Goal: Task Accomplishment & Management: Use online tool/utility

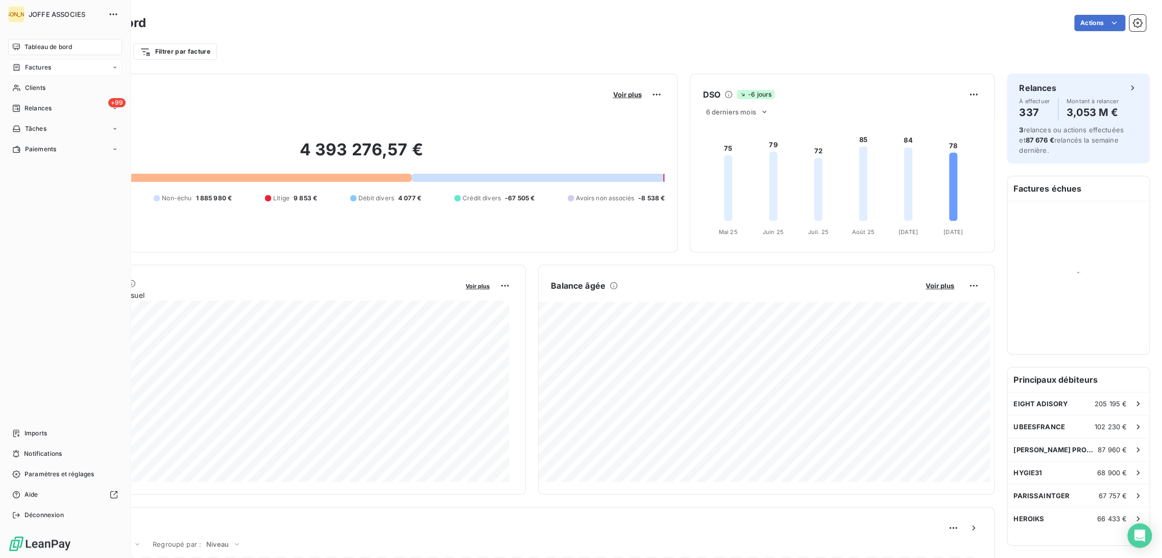
click at [20, 68] on div "Factures" at bounding box center [31, 67] width 39 height 9
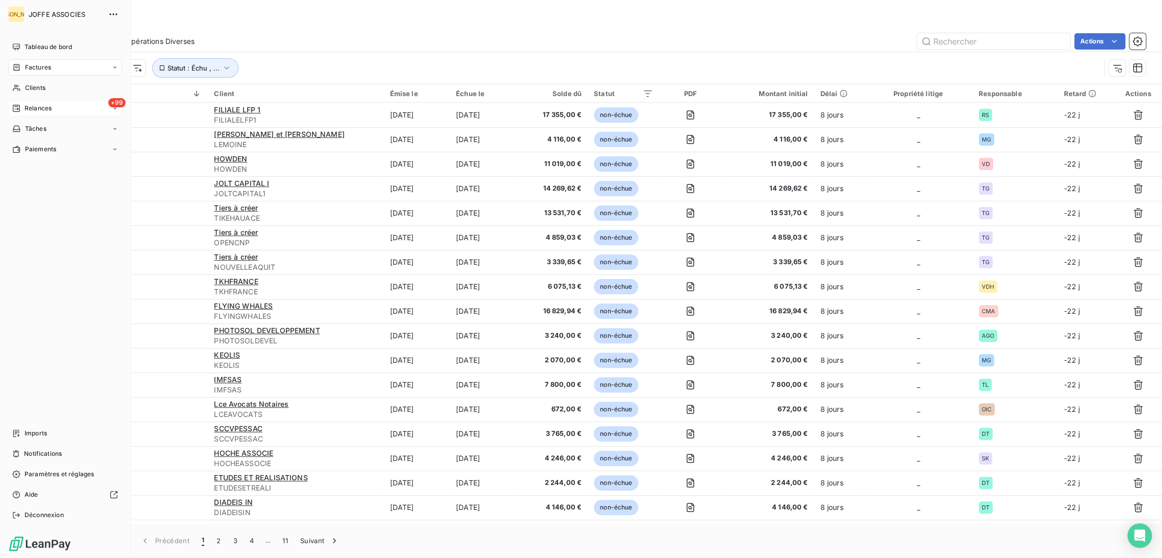
click at [45, 109] on span "Relances" at bounding box center [38, 108] width 27 height 9
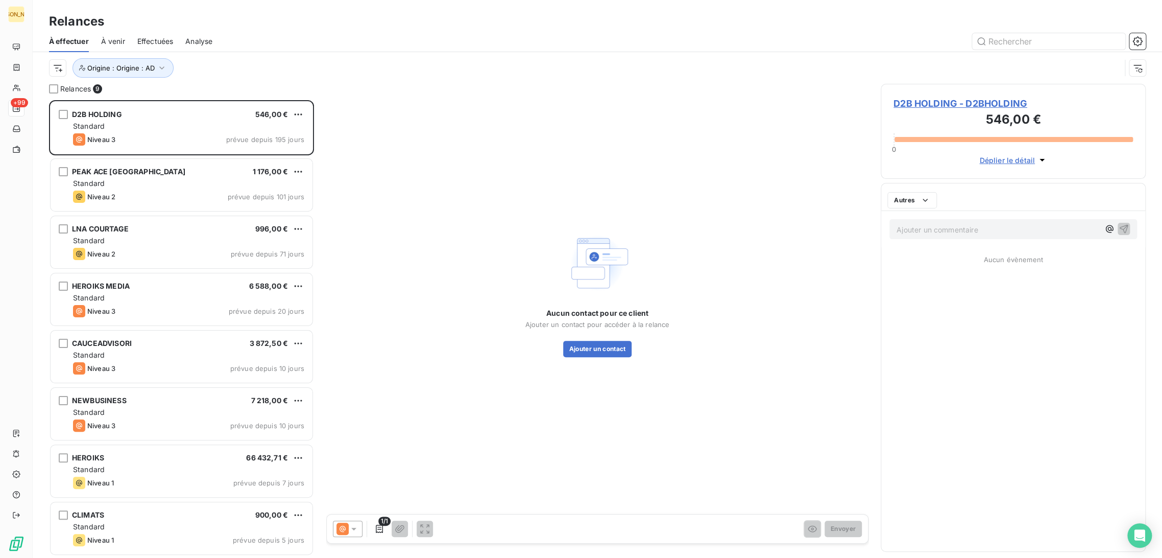
scroll to position [449, 256]
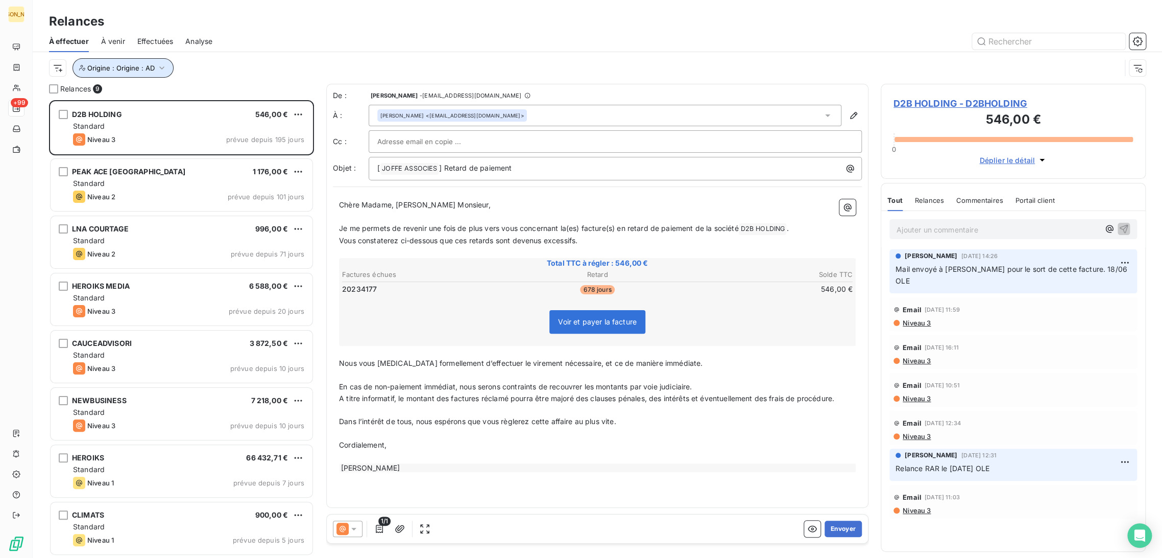
click at [160, 71] on icon "button" at bounding box center [162, 68] width 10 height 10
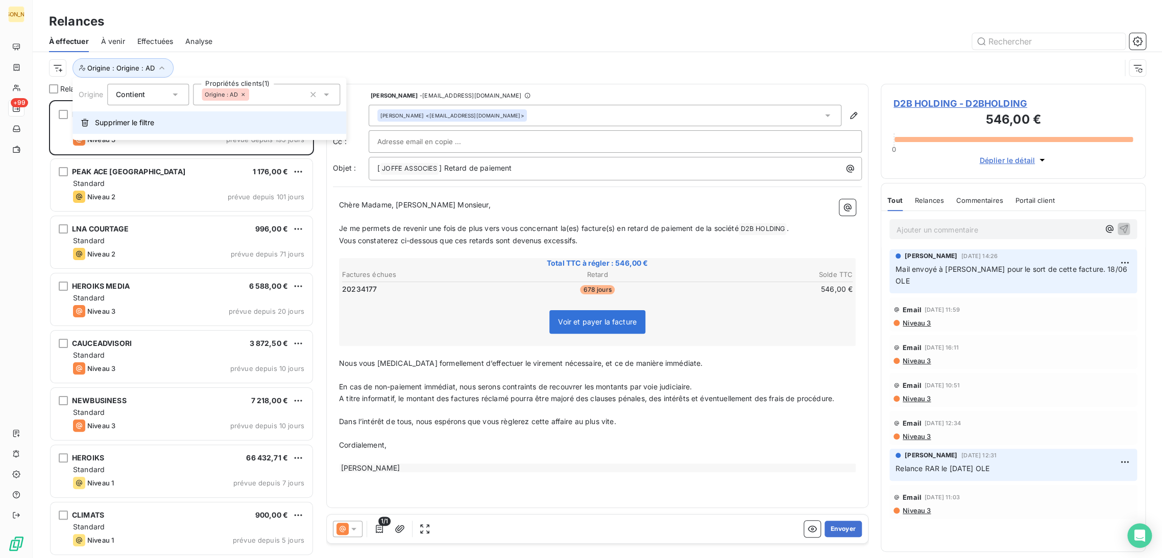
click at [150, 117] on span "Supprimer le filtre" at bounding box center [124, 122] width 59 height 10
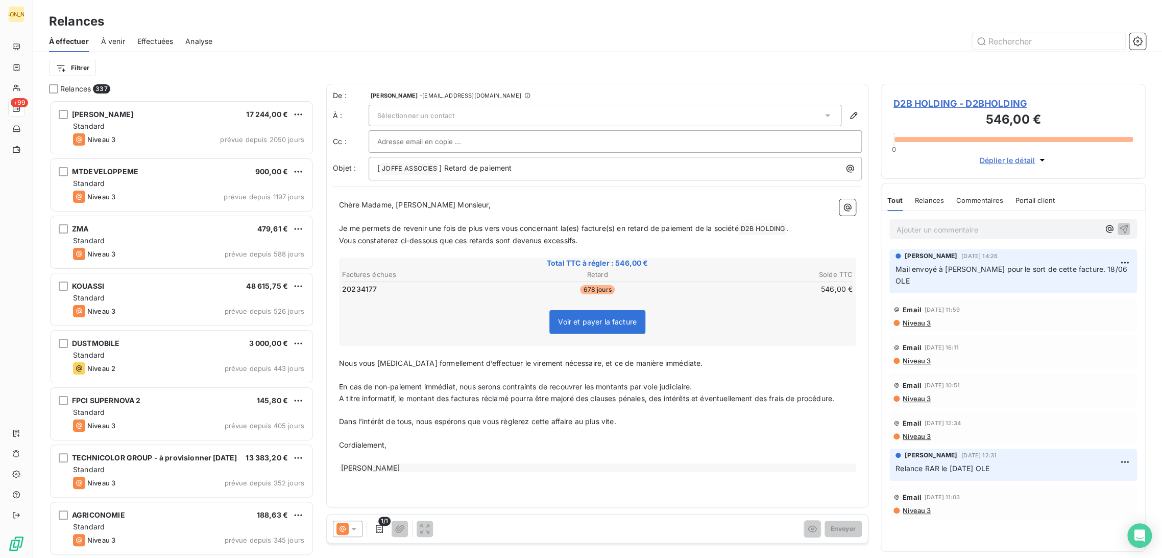
click at [144, 76] on div "Filtrer" at bounding box center [597, 67] width 1097 height 19
click at [74, 68] on html "JA +99 Relances À effectuer À venir Effectuées Analyse Filtrer Relances 337 [PE…" at bounding box center [581, 279] width 1162 height 558
click at [98, 199] on div "Origine" at bounding box center [123, 199] width 141 height 16
click at [225, 101] on div at bounding box center [266, 94] width 147 height 21
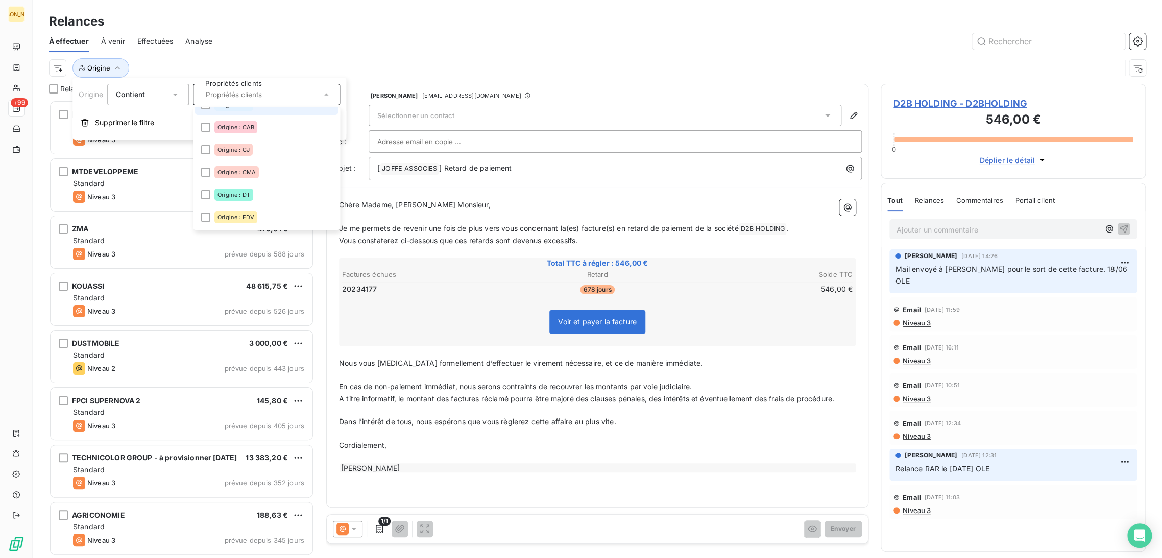
scroll to position [113, 0]
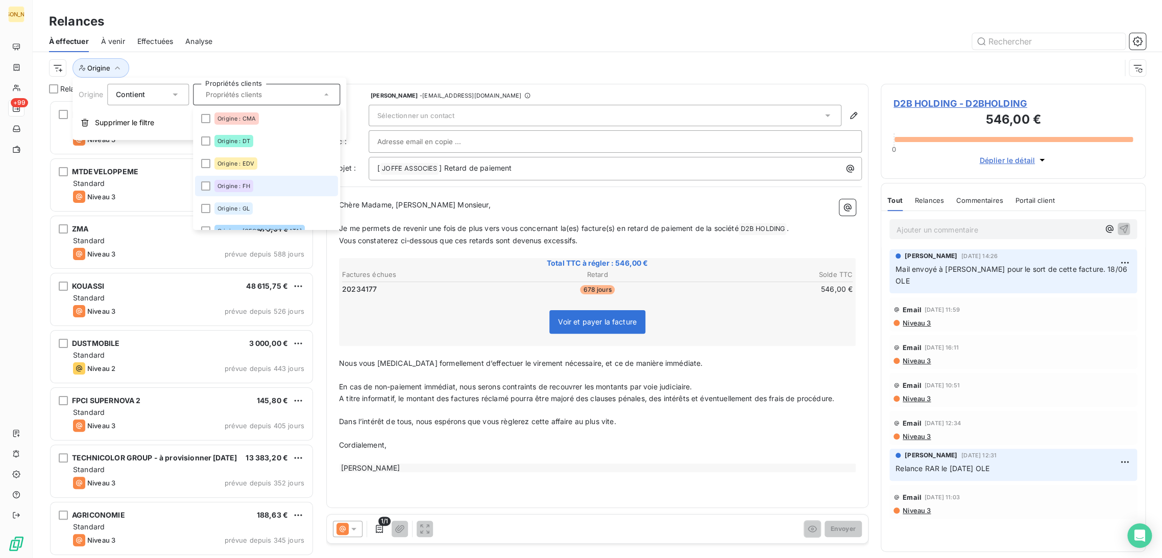
click at [234, 186] on span "Origine : FH" at bounding box center [234, 186] width 33 height 6
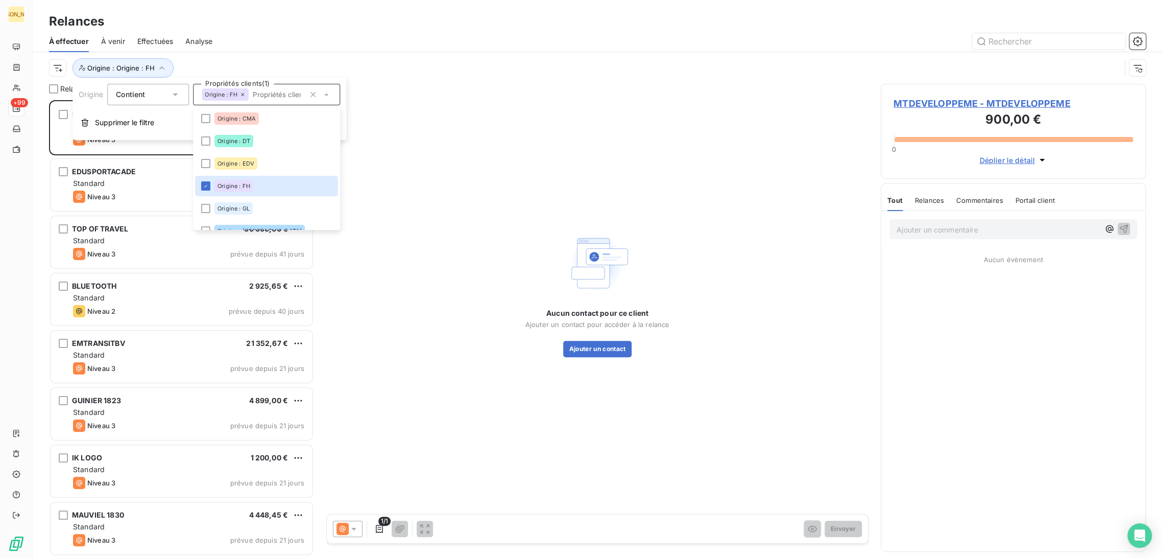
scroll to position [449, 256]
click at [257, 38] on div at bounding box center [685, 41] width 921 height 16
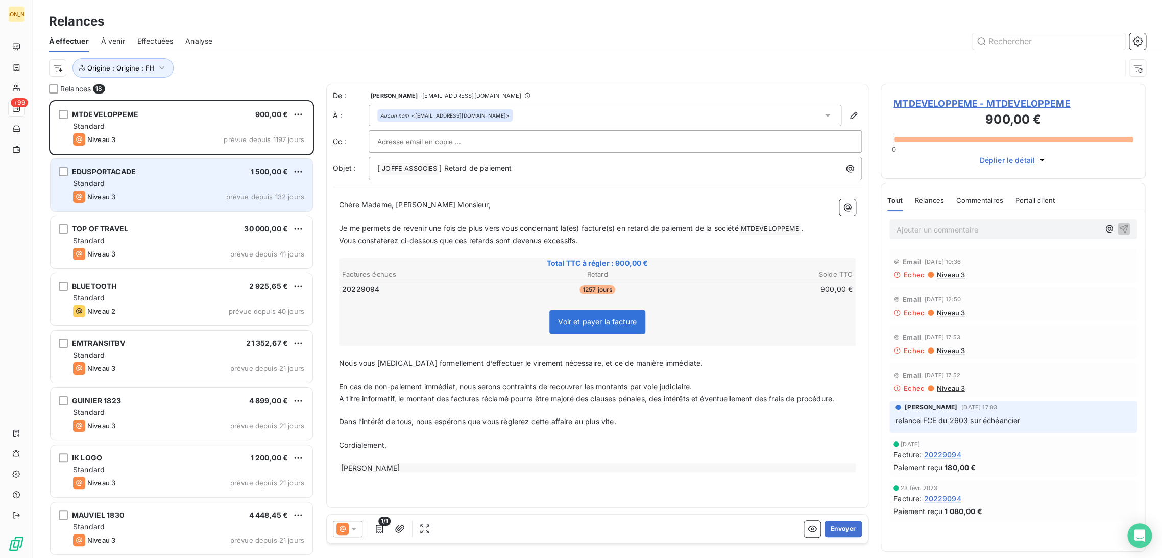
click at [154, 191] on div "Niveau 3 prévue depuis 132 jours" at bounding box center [188, 196] width 231 height 12
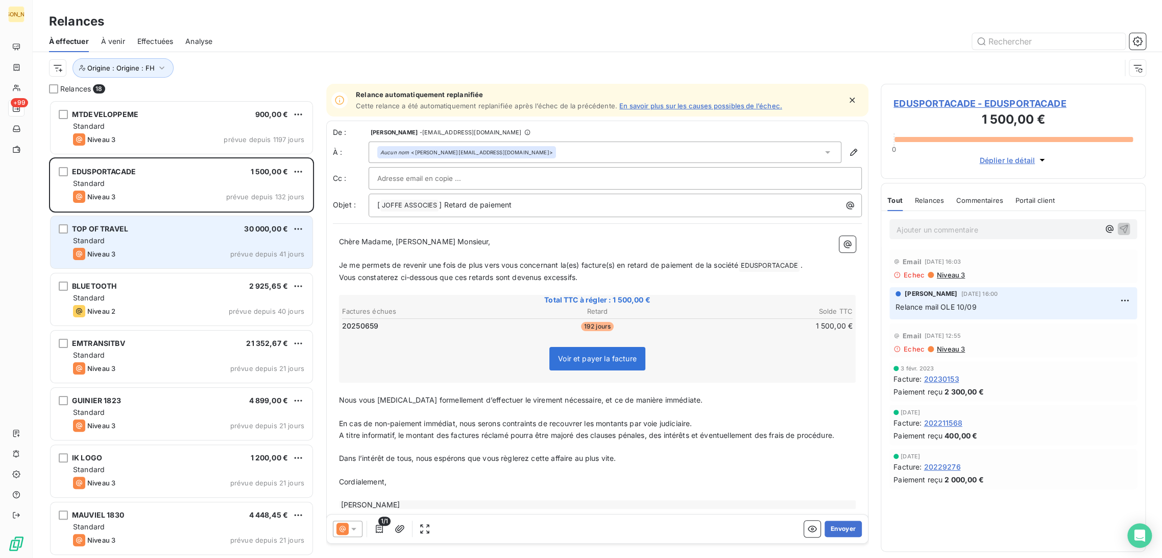
click at [132, 251] on div "Niveau 3 prévue depuis 41 jours" at bounding box center [188, 254] width 231 height 12
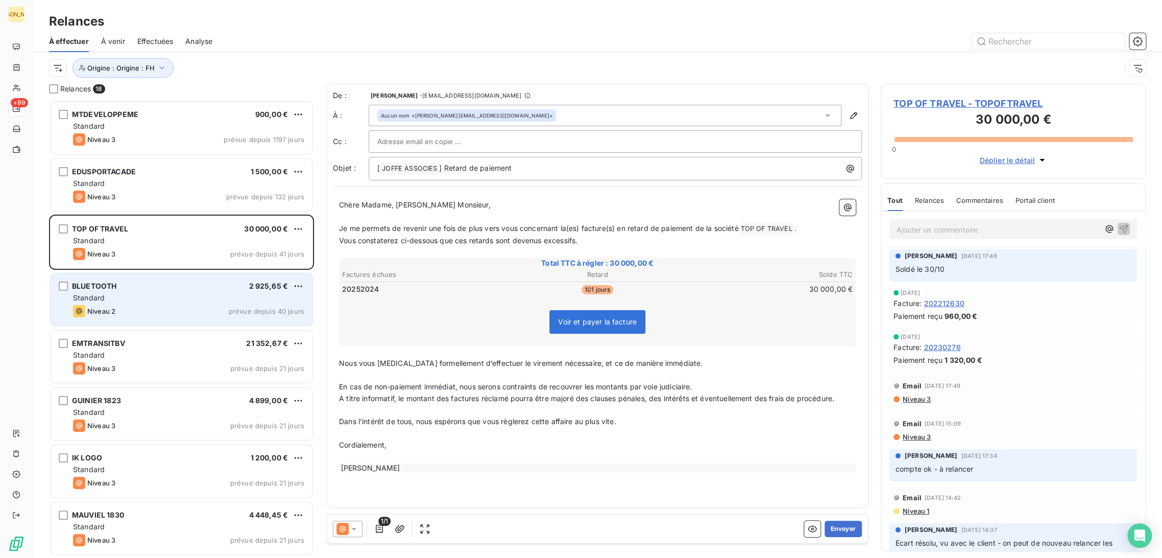
click at [152, 293] on div "Standard" at bounding box center [188, 298] width 231 height 10
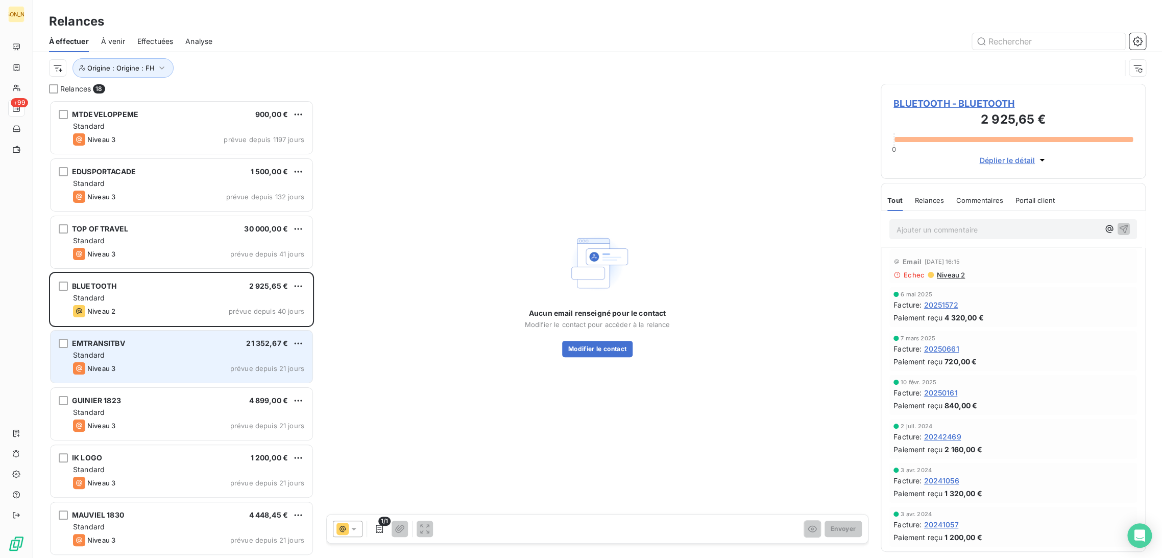
click at [161, 343] on div "EMTRANSITBV 21 352,67 €" at bounding box center [188, 343] width 231 height 9
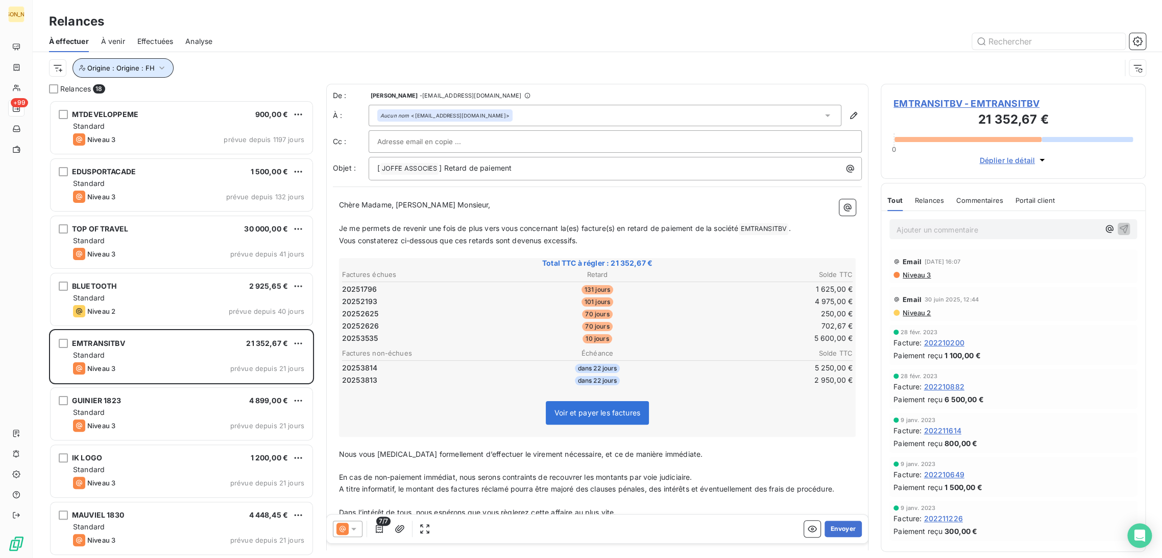
click at [111, 72] on button "Origine : Origine : FH" at bounding box center [123, 67] width 101 height 19
click at [244, 95] on icon at bounding box center [242, 94] width 3 height 3
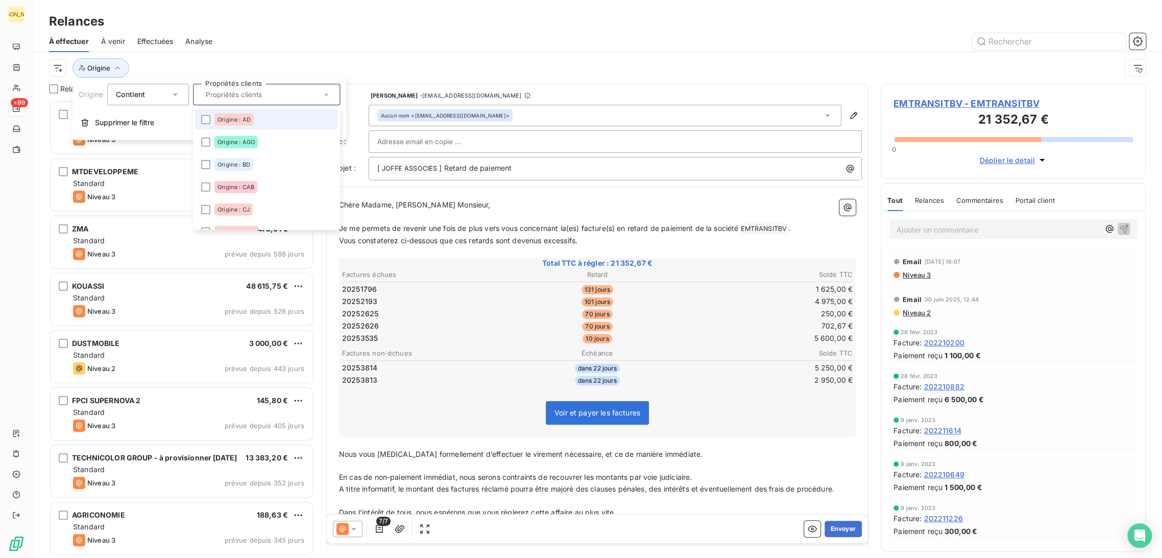
click at [235, 124] on div "Origine : AD" at bounding box center [233, 119] width 39 height 12
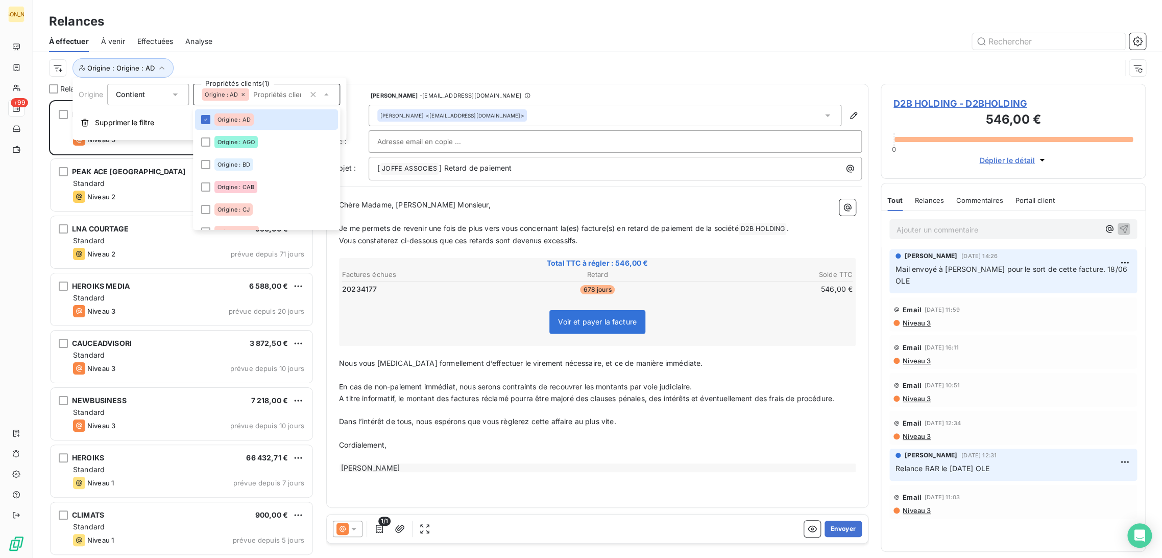
click at [335, 29] on div "Relances" at bounding box center [598, 21] width 1130 height 18
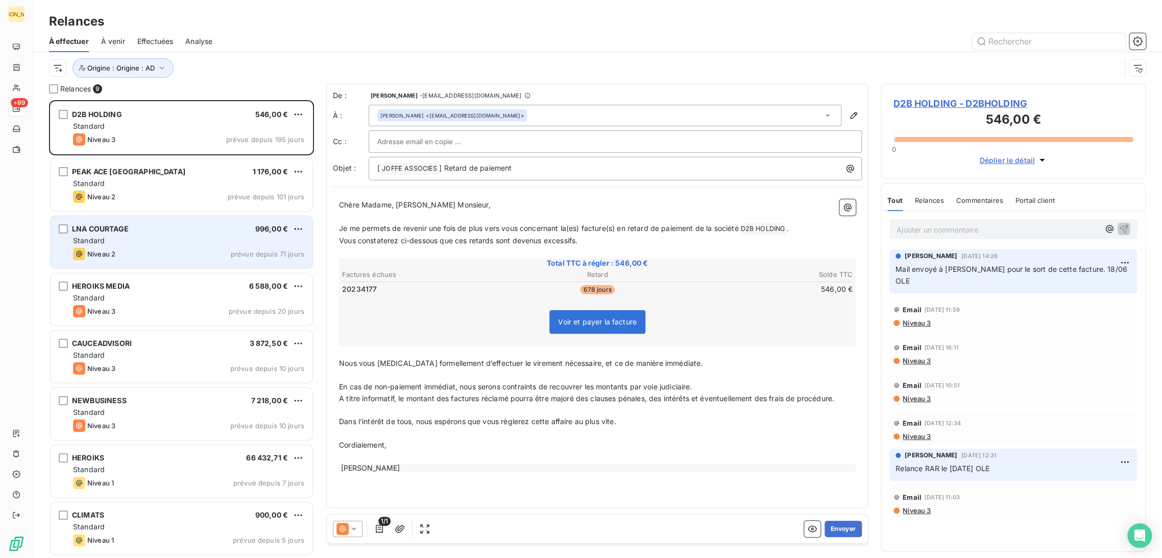
click at [157, 248] on div "Niveau 2 prévue depuis 71 jours" at bounding box center [188, 254] width 231 height 12
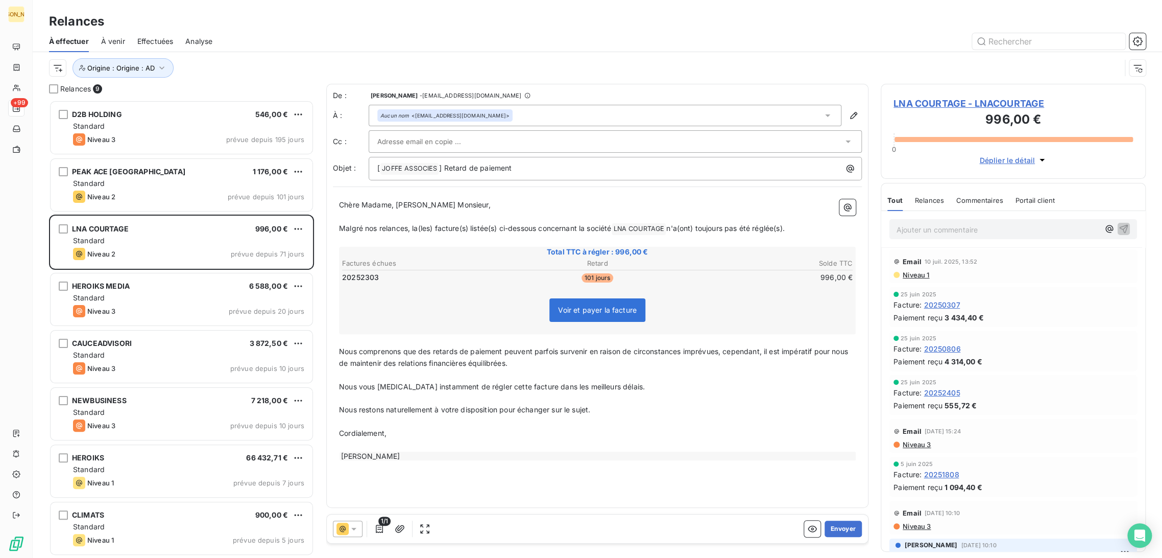
click at [911, 233] on p "Ajouter un commentaire ﻿" at bounding box center [998, 229] width 203 height 13
click at [1118, 227] on button "button" at bounding box center [1124, 228] width 12 height 12
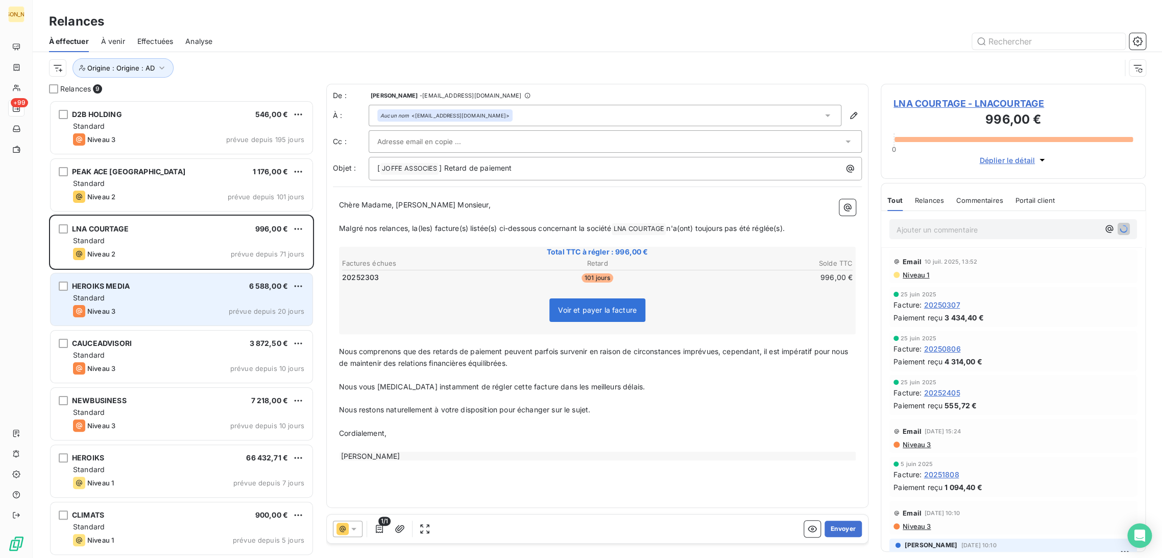
click at [131, 304] on div "HEROIKS MEDIA 6 588,00 € Standard Niveau 3 prévue depuis 20 jours" at bounding box center [182, 299] width 262 height 52
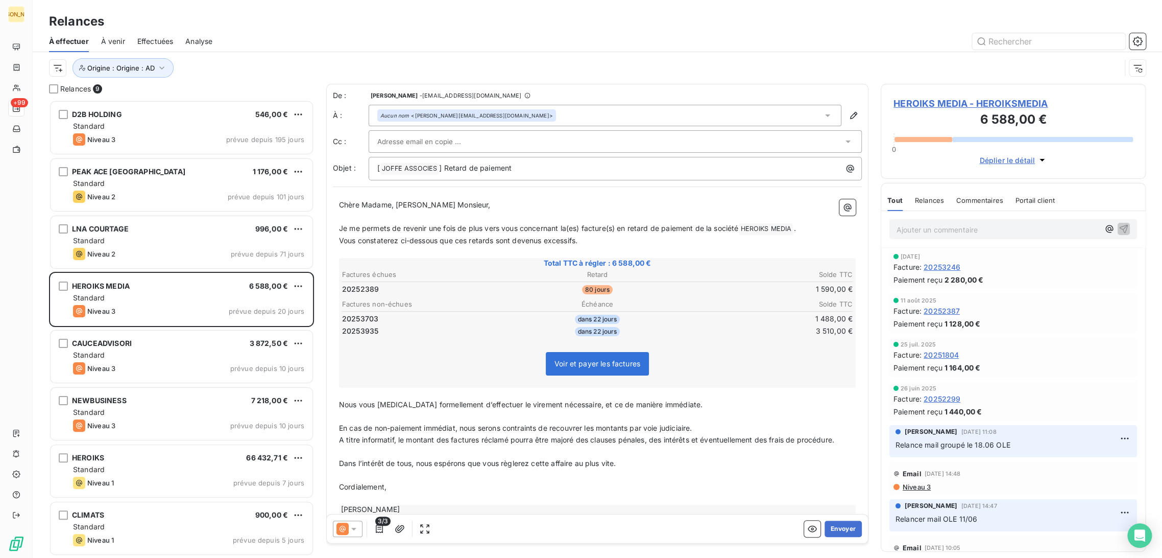
click at [911, 226] on p "Ajouter un commentaire ﻿" at bounding box center [998, 229] width 203 height 13
click at [1119, 227] on icon "button" at bounding box center [1124, 228] width 10 height 10
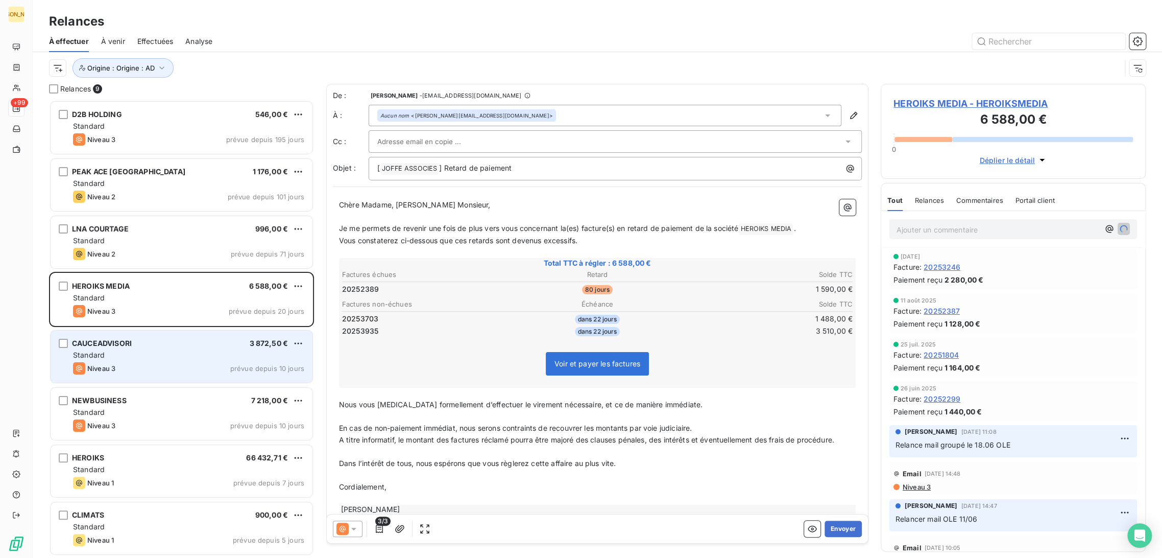
click at [180, 347] on div "CAUCEADVISORI 3 872,50 €" at bounding box center [188, 343] width 231 height 9
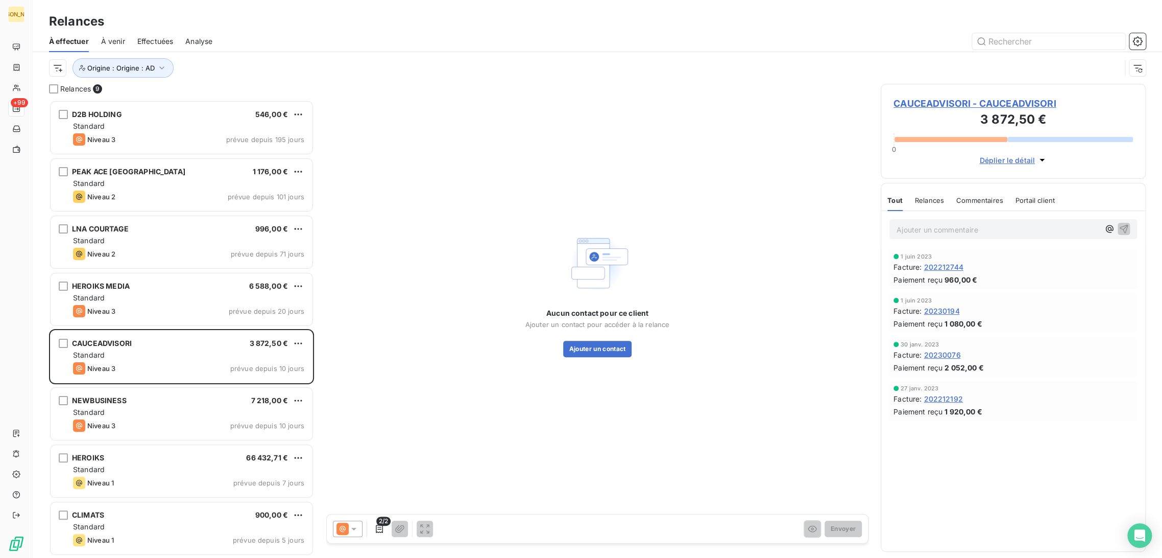
click at [923, 234] on p "Ajouter un commentaire ﻿" at bounding box center [998, 229] width 203 height 13
click at [925, 228] on span "Relancé OLE 08/10" at bounding box center [929, 228] width 65 height 9
click at [1124, 229] on icon "button" at bounding box center [1124, 228] width 10 height 10
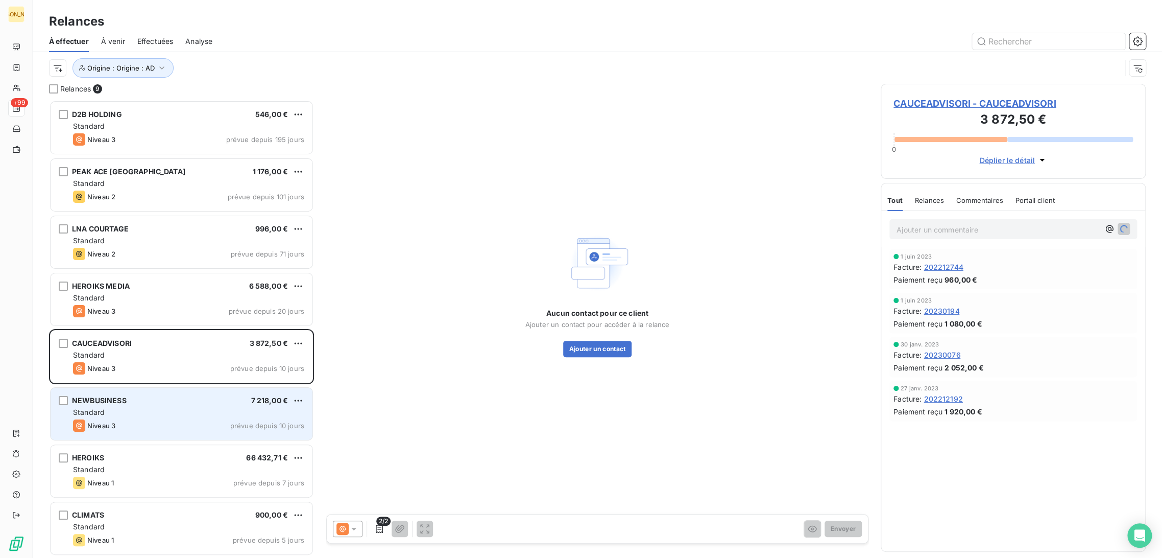
click at [150, 413] on div "Standard" at bounding box center [188, 412] width 231 height 10
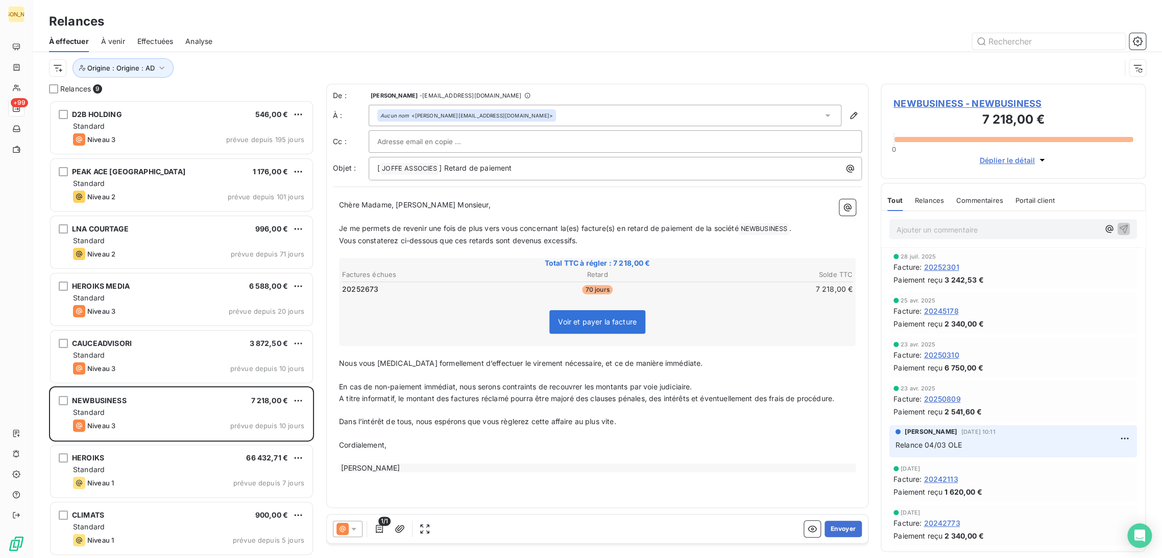
click at [947, 232] on p "Ajouter un commentaire ﻿" at bounding box center [998, 229] width 203 height 13
click at [1119, 228] on icon "button" at bounding box center [1124, 228] width 10 height 10
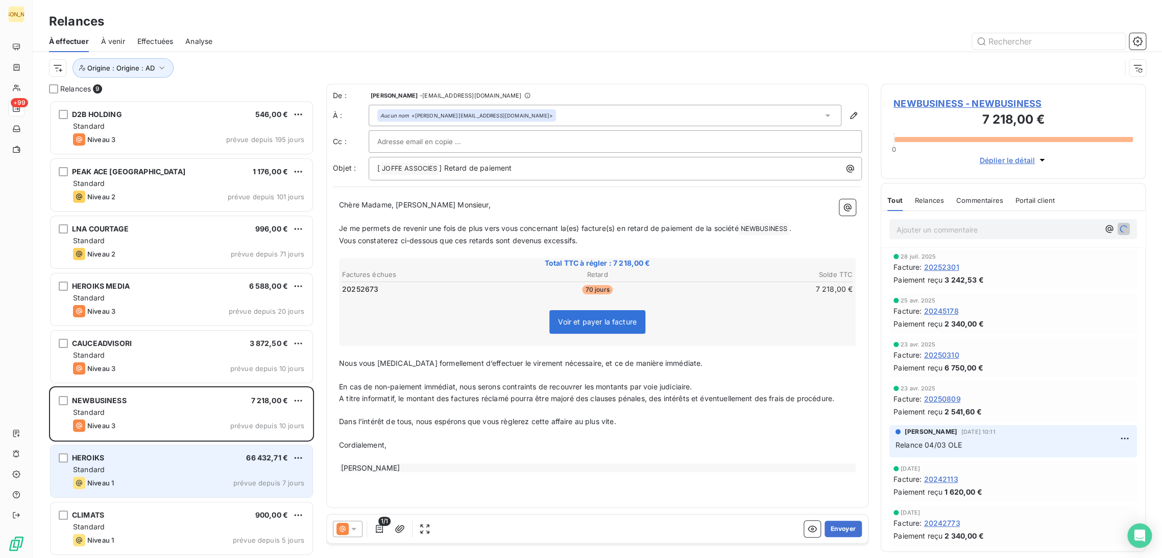
click at [127, 468] on div "Standard" at bounding box center [188, 469] width 231 height 10
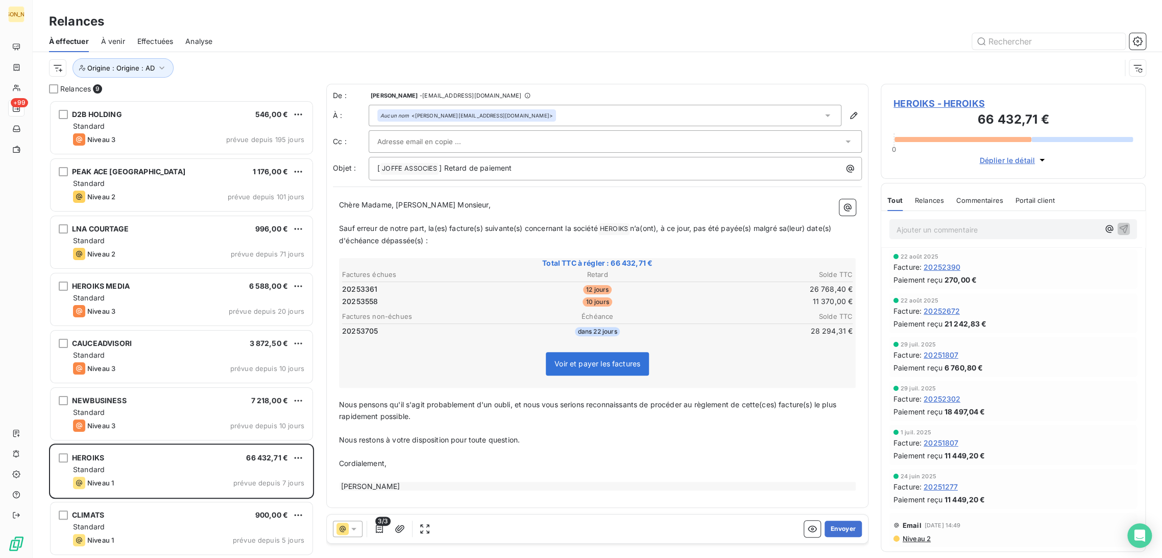
click at [919, 239] on div "Ajouter un commentaire ﻿" at bounding box center [1013, 229] width 264 height 36
click at [907, 232] on p "Ajouter un commentaire ﻿" at bounding box center [998, 229] width 203 height 13
click at [899, 234] on p "Ajouter un commentaire ﻿" at bounding box center [998, 229] width 203 height 13
click at [1120, 230] on icon "button" at bounding box center [1124, 228] width 9 height 9
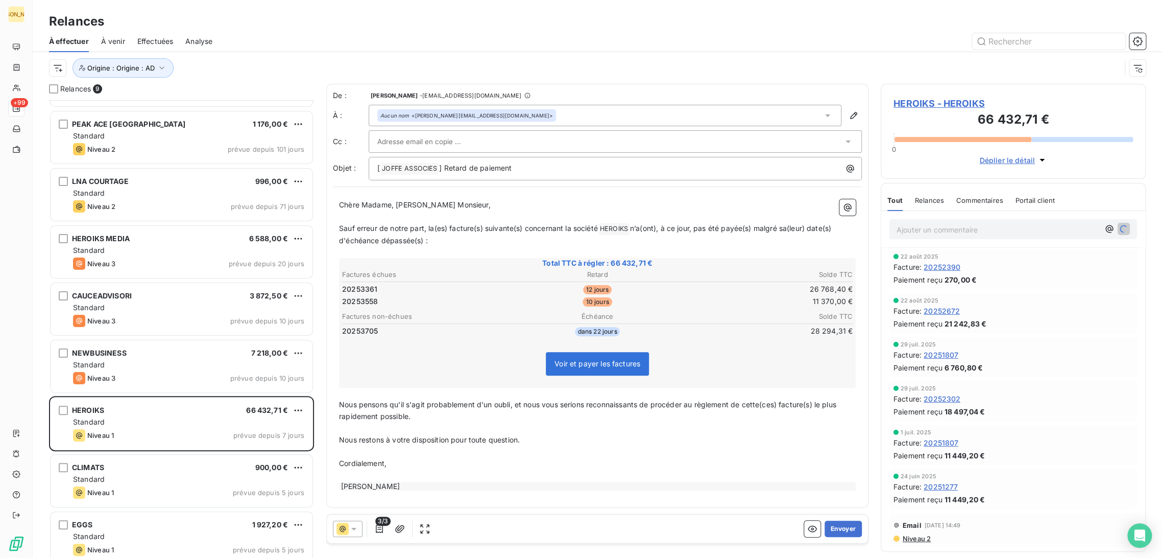
scroll to position [57, 0]
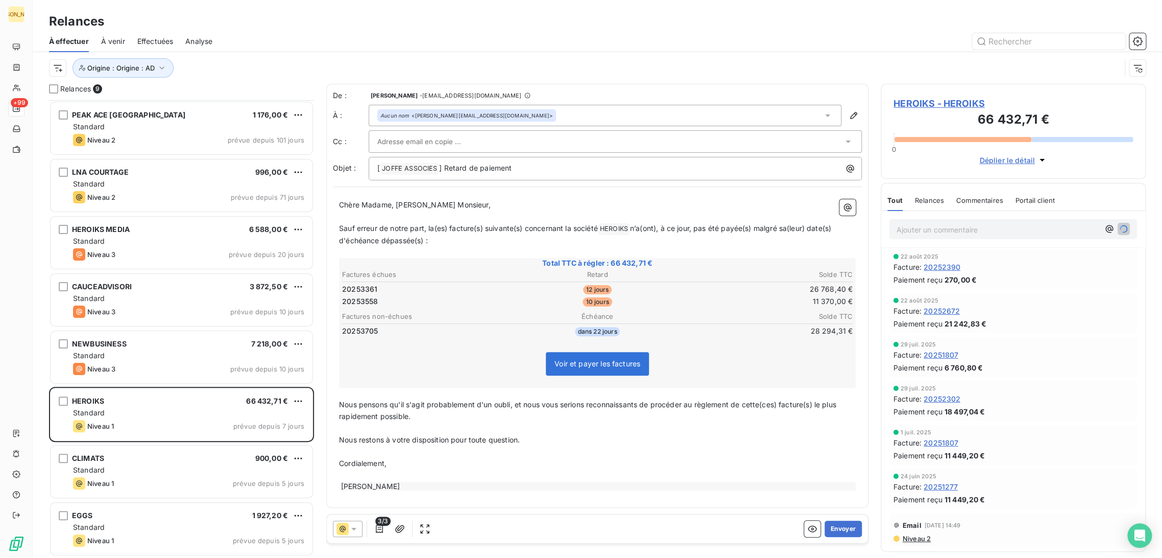
click at [168, 427] on div "Niveau 1 prévue depuis 7 jours" at bounding box center [188, 426] width 231 height 12
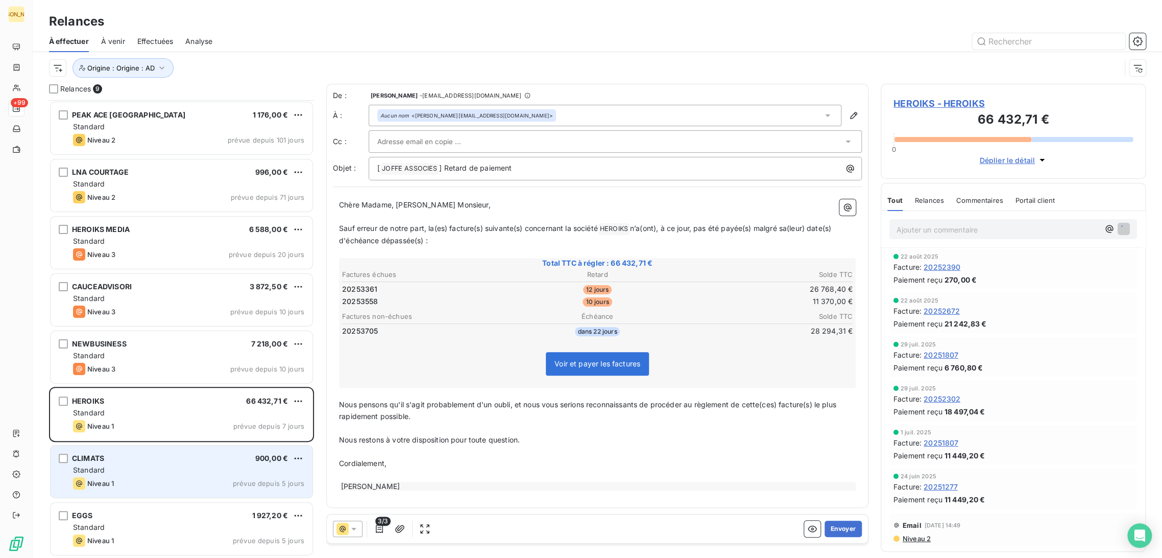
click at [159, 468] on div "Standard" at bounding box center [188, 470] width 231 height 10
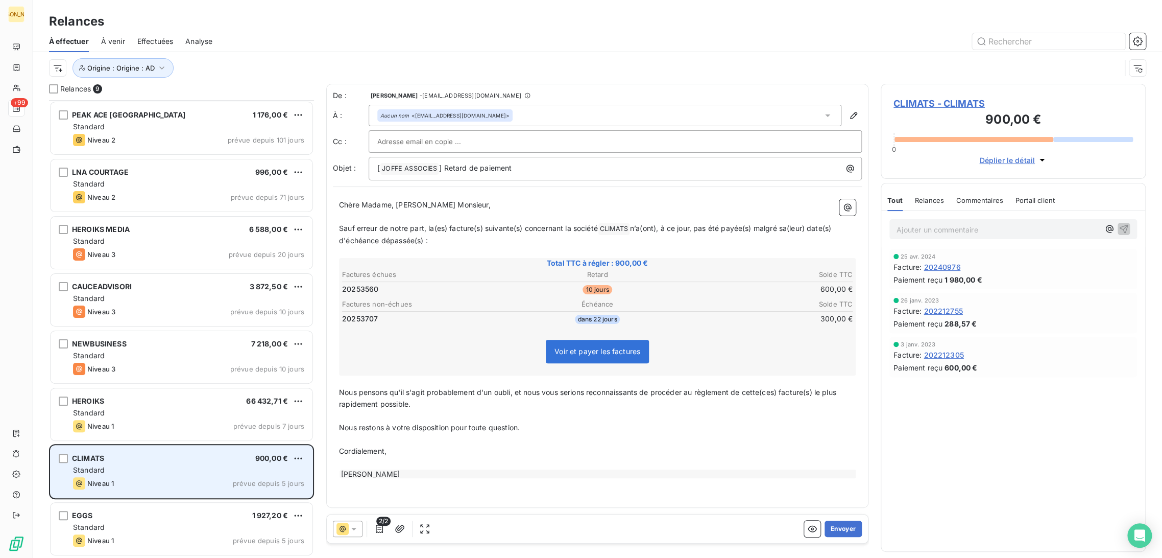
drag, startPoint x: 136, startPoint y: 529, endPoint x: 282, endPoint y: 490, distance: 151.1
click at [137, 529] on div "Standard" at bounding box center [188, 527] width 231 height 10
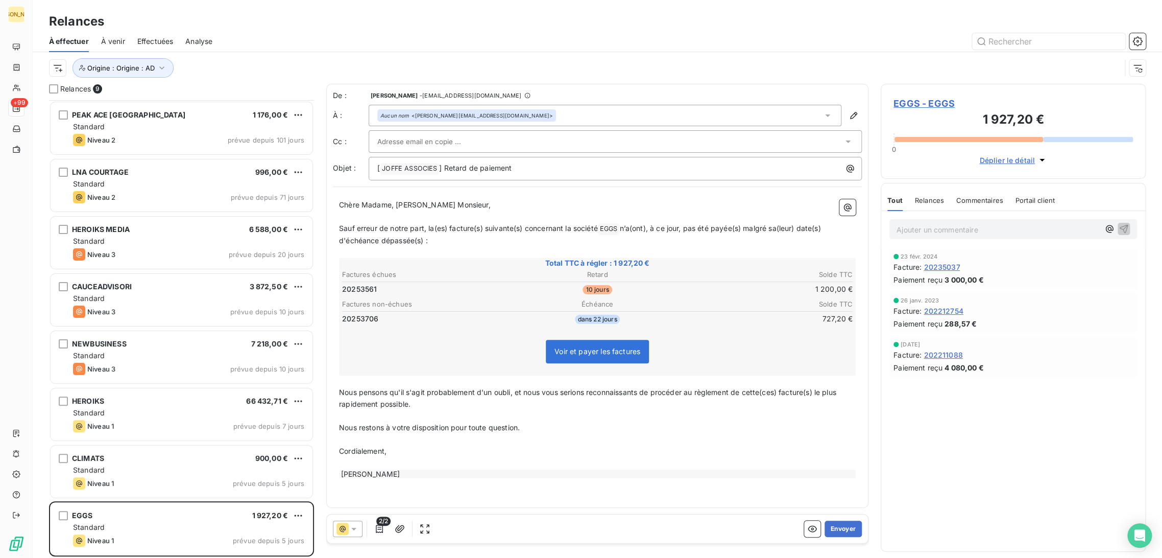
click at [917, 223] on div "Ajouter un commentaire ﻿" at bounding box center [998, 229] width 203 height 14
click at [917, 227] on p "Ajouter un commentaire ﻿" at bounding box center [998, 229] width 203 height 13
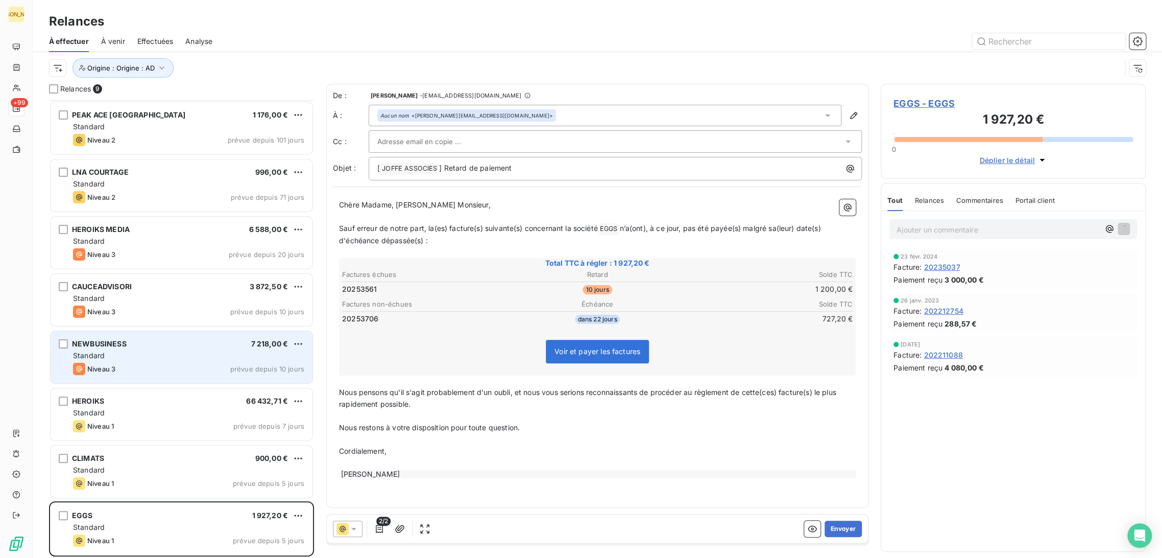
click at [168, 361] on div "NEWBUSINESS 7 218,00 € Standard Niveau 3 prévue depuis 10 jours" at bounding box center [182, 357] width 262 height 52
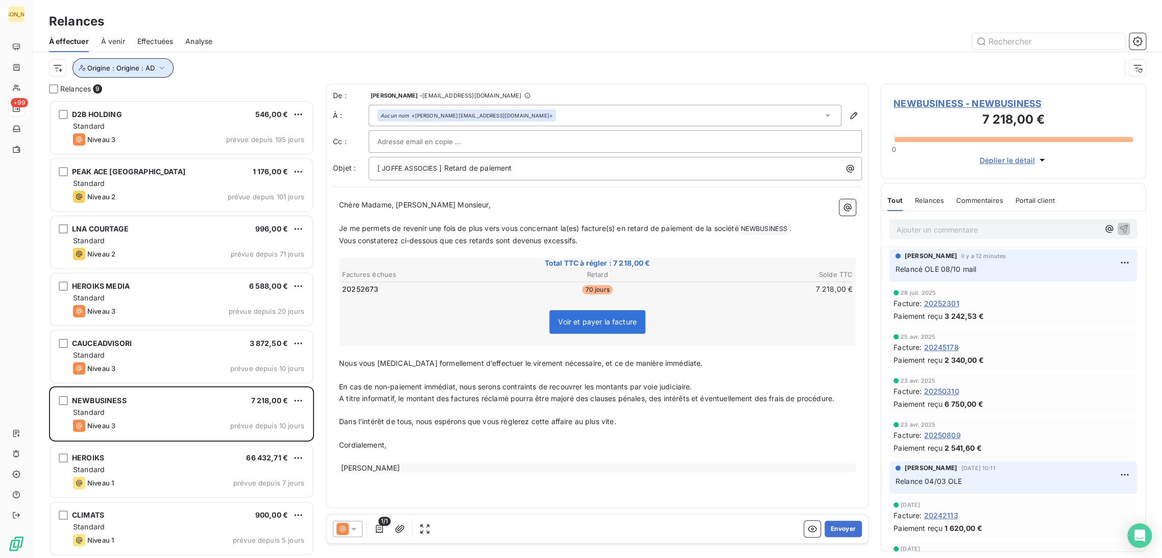
click at [162, 67] on icon "button" at bounding box center [162, 68] width 10 height 10
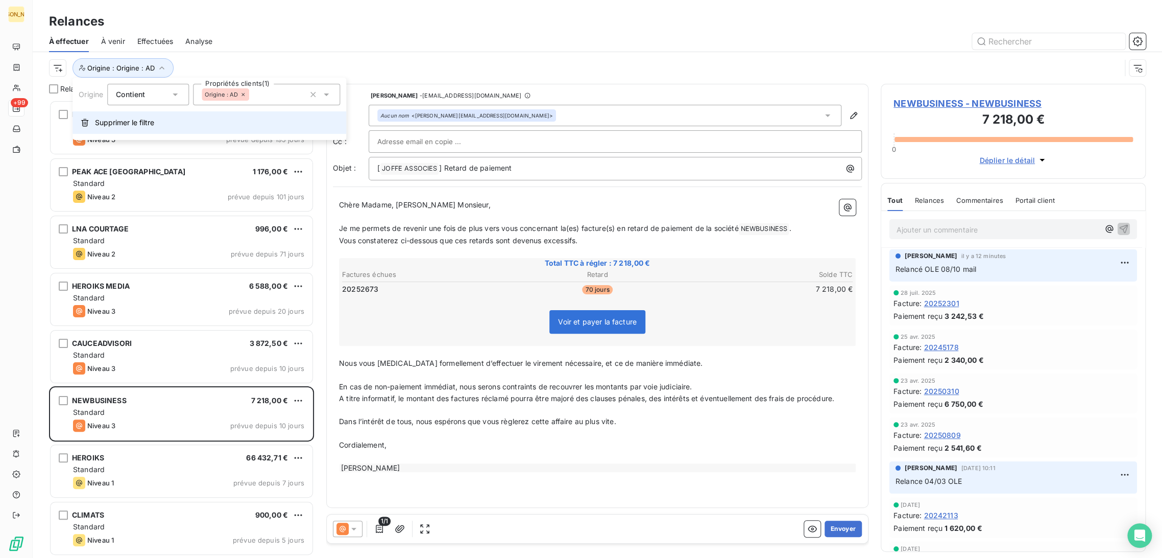
click at [149, 124] on span "Supprimer le filtre" at bounding box center [124, 122] width 59 height 10
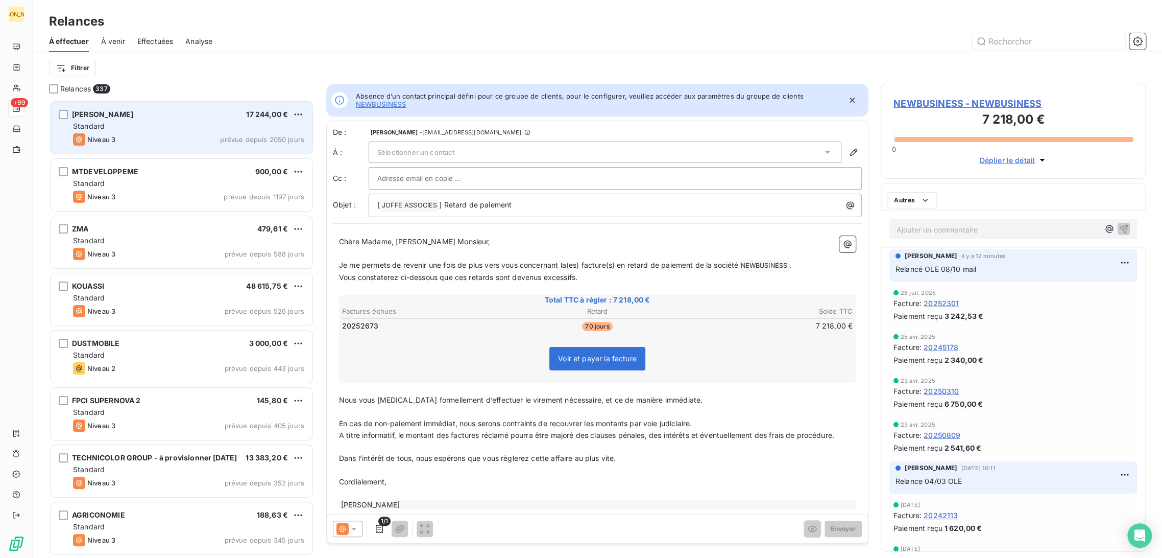
scroll to position [449, 256]
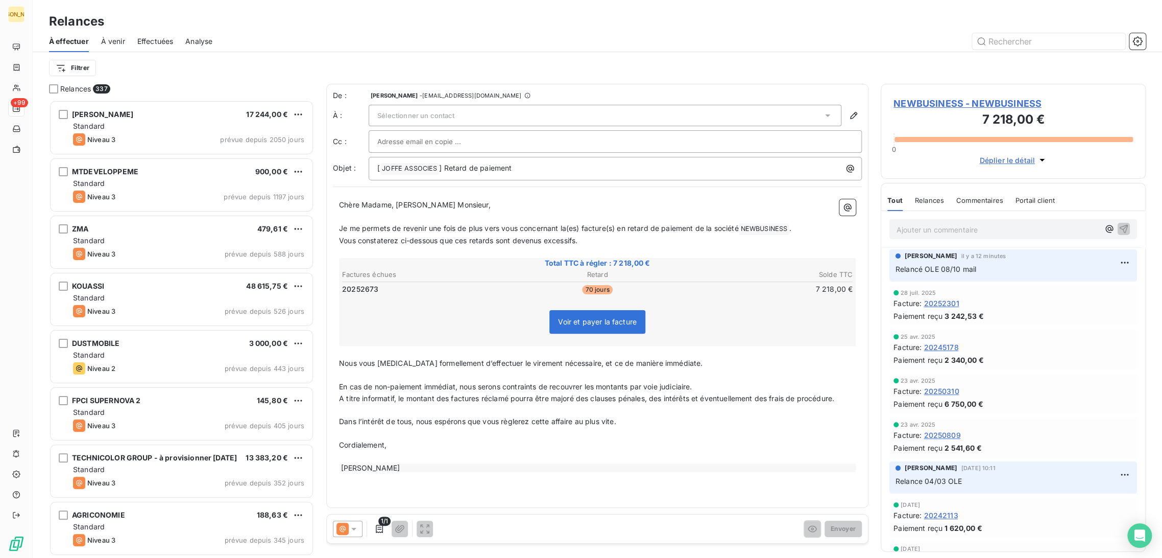
click at [87, 67] on html "JA +99 Relances À effectuer À venir Effectuées Analyse Filtrer Relances 337 [PE…" at bounding box center [581, 279] width 1162 height 558
click at [125, 93] on input "Rechercher et sélectionner" at bounding box center [123, 95] width 129 height 21
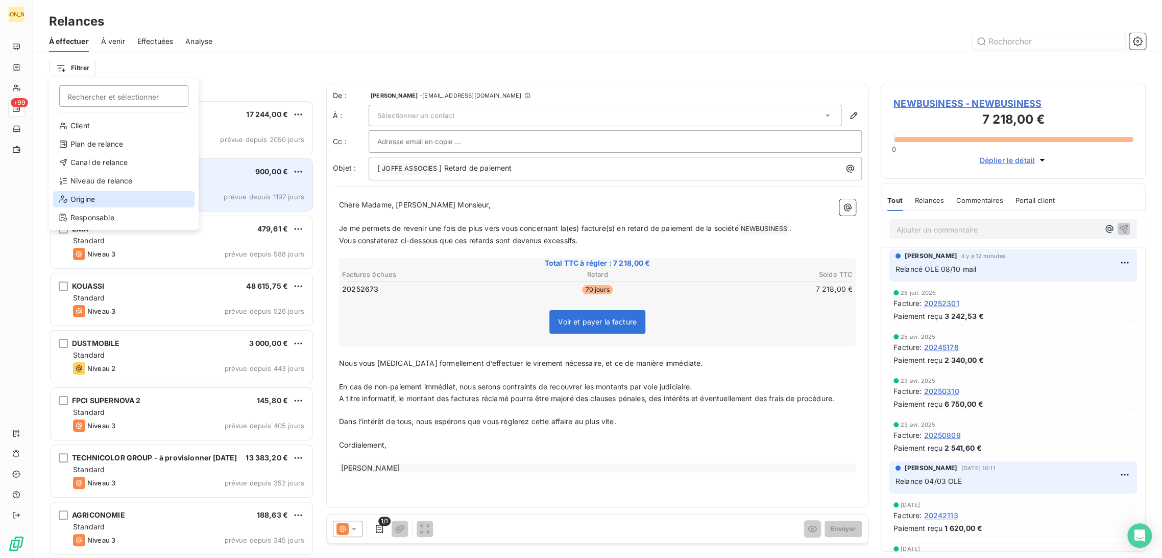
click at [97, 198] on div "Origine" at bounding box center [123, 199] width 141 height 16
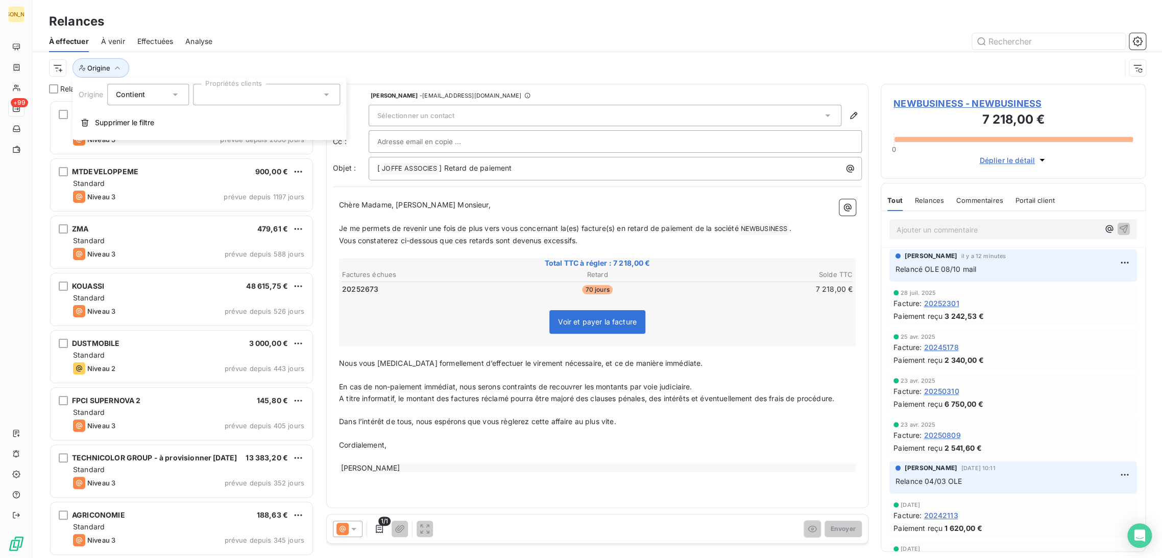
click at [229, 94] on div at bounding box center [266, 94] width 147 height 21
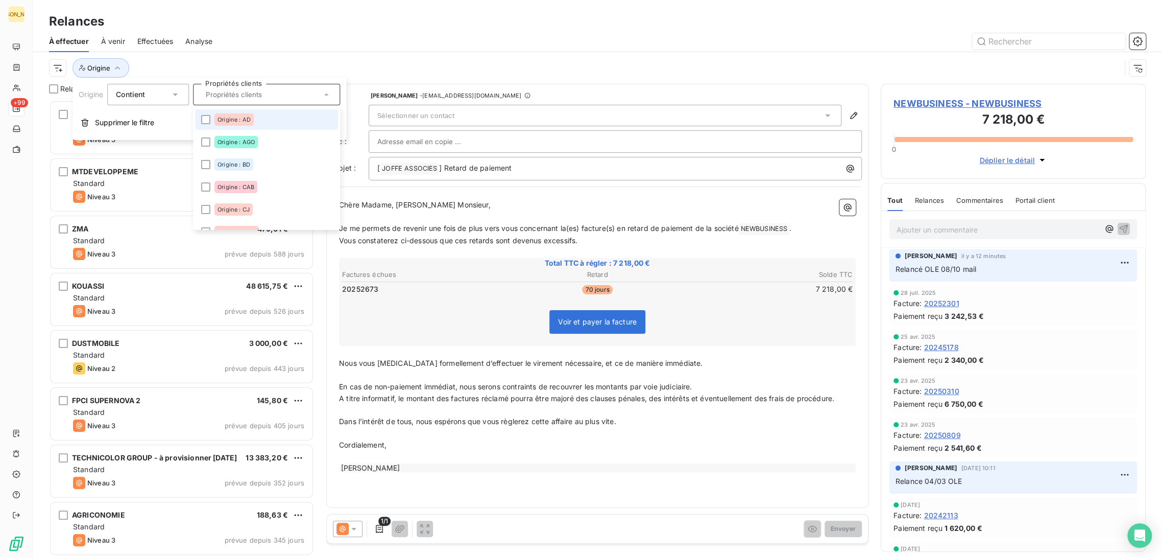
click at [223, 121] on span "Origine : AD" at bounding box center [234, 119] width 33 height 6
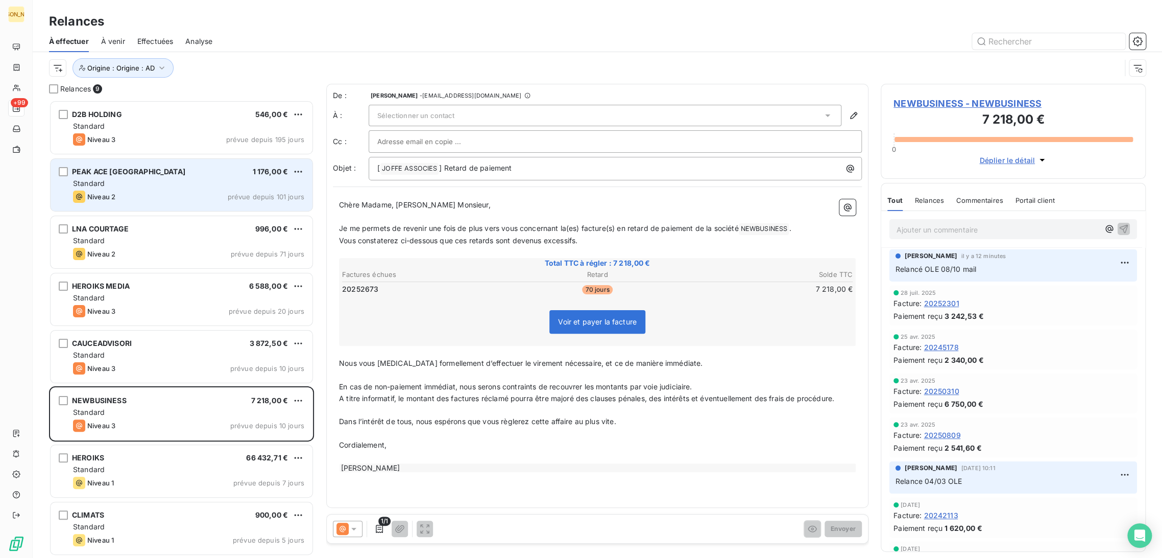
click at [136, 199] on div "Niveau 2 prévue depuis 101 jours" at bounding box center [188, 196] width 231 height 12
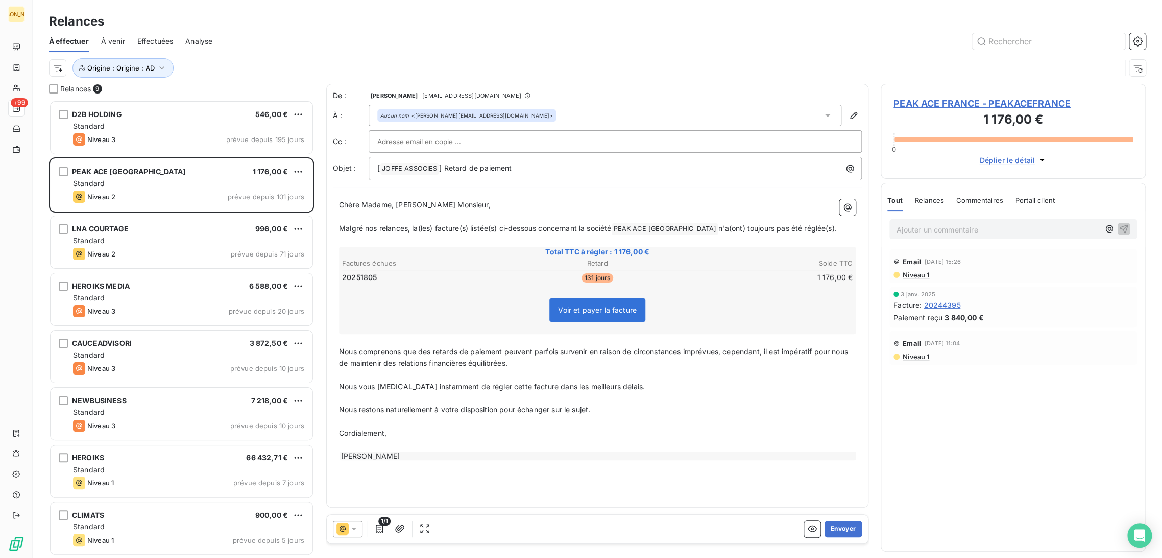
click at [968, 227] on p "Ajouter un commentaire ﻿" at bounding box center [998, 229] width 203 height 13
click at [959, 230] on p "Relancé OLE" at bounding box center [998, 229] width 203 height 12
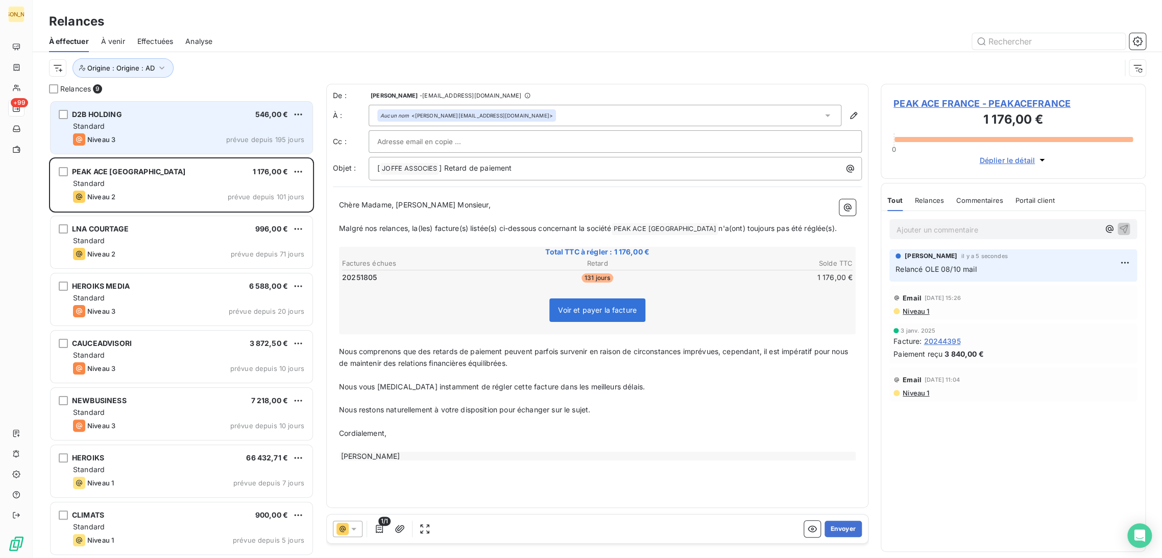
click at [161, 138] on div "Niveau 3 prévue depuis 195 jours" at bounding box center [188, 139] width 231 height 12
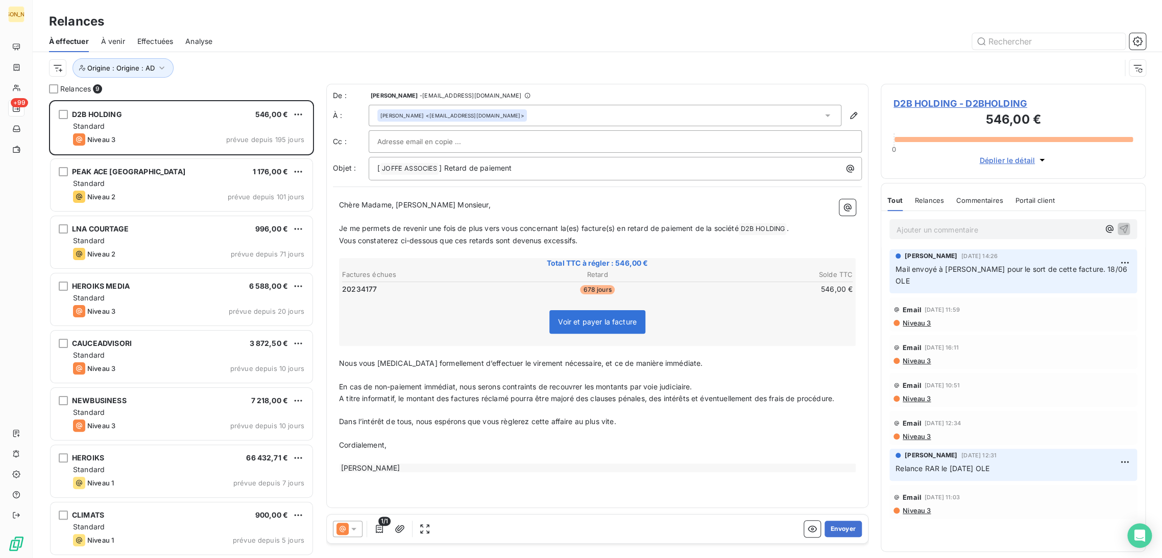
click at [922, 225] on p "Ajouter un commentaire ﻿" at bounding box center [998, 229] width 203 height 13
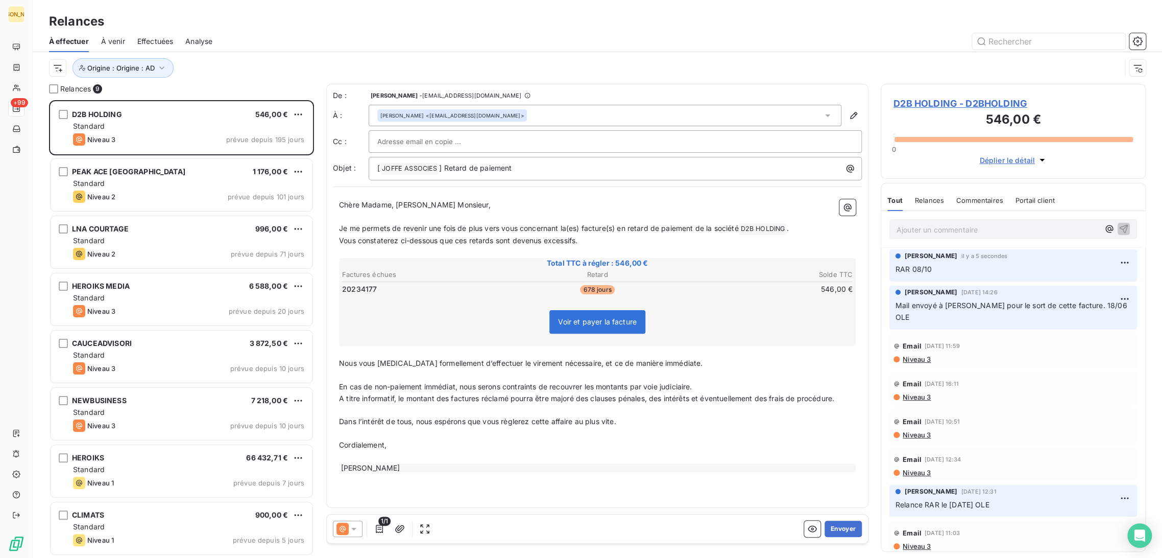
click at [911, 222] on div "Ajouter un commentaire ﻿" at bounding box center [998, 229] width 203 height 14
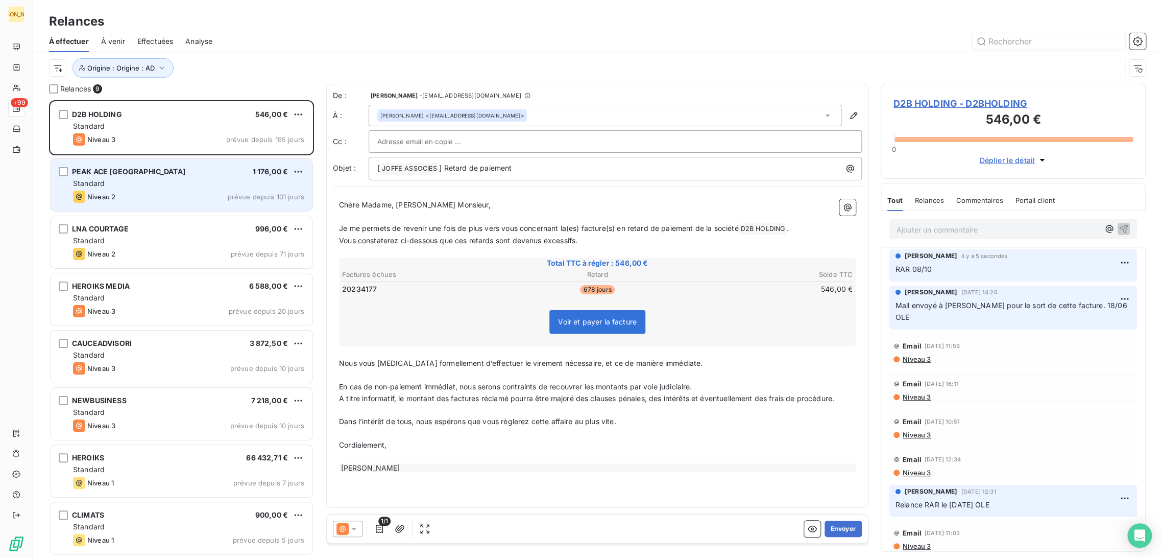
click at [126, 191] on div "Niveau 2 prévue depuis 101 jours" at bounding box center [188, 196] width 231 height 12
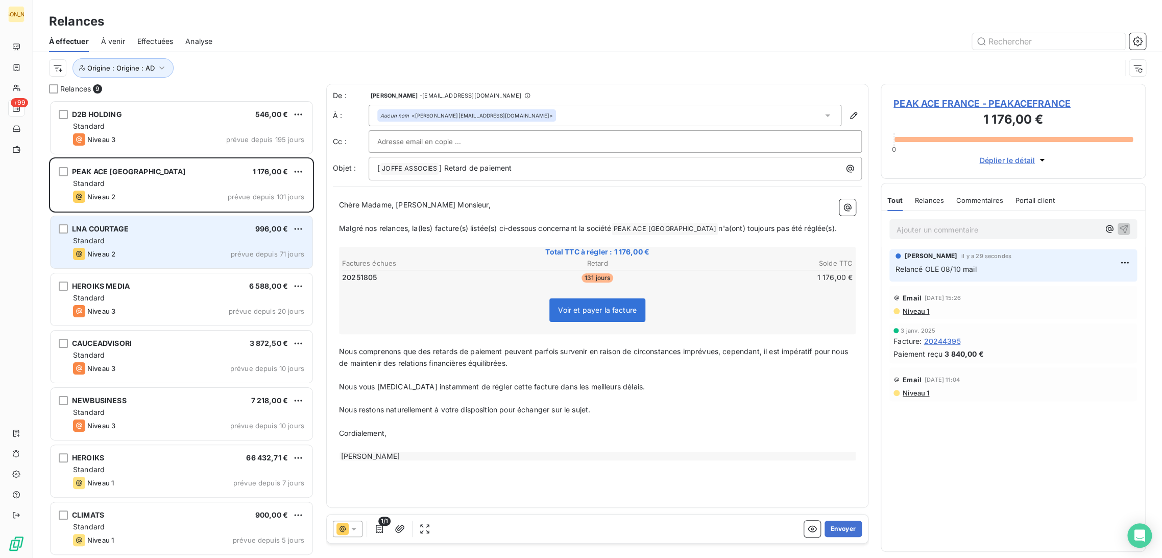
click at [174, 237] on div "Standard" at bounding box center [188, 240] width 231 height 10
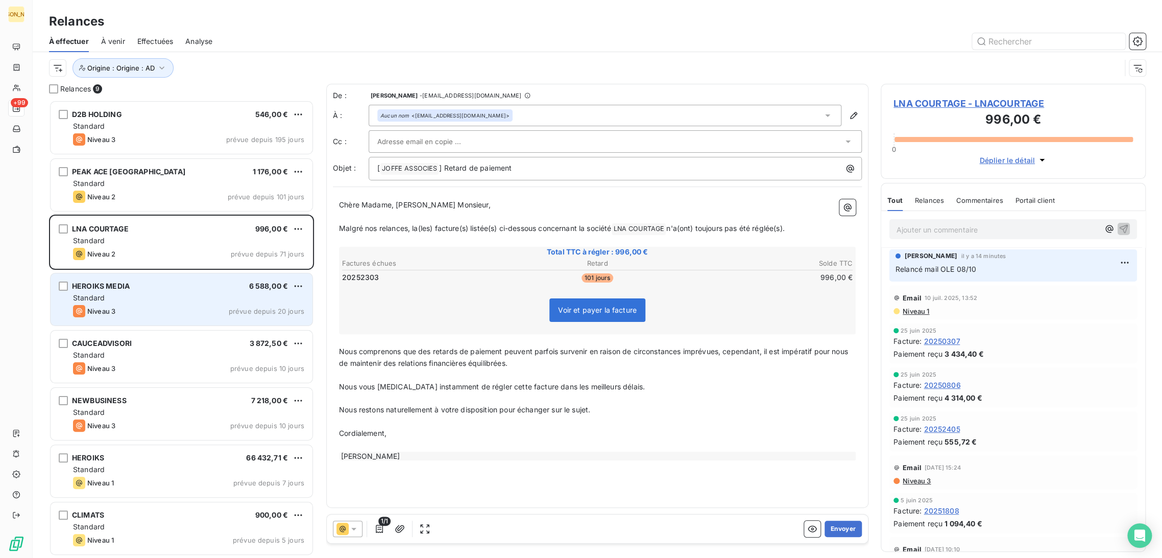
click at [187, 294] on div "Standard" at bounding box center [188, 298] width 231 height 10
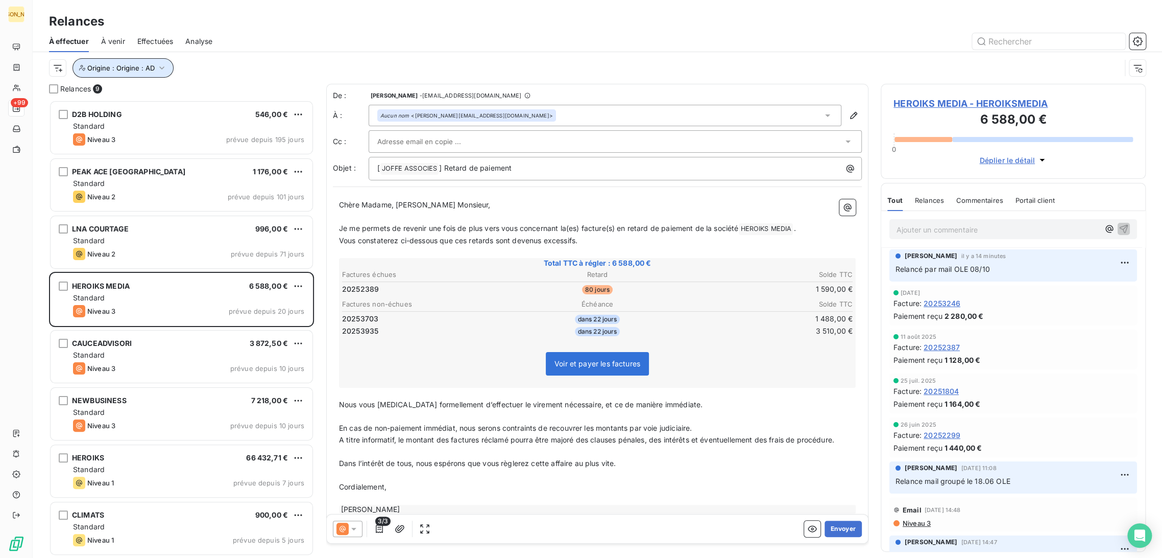
click at [127, 73] on button "Origine : Origine : AD" at bounding box center [123, 67] width 101 height 19
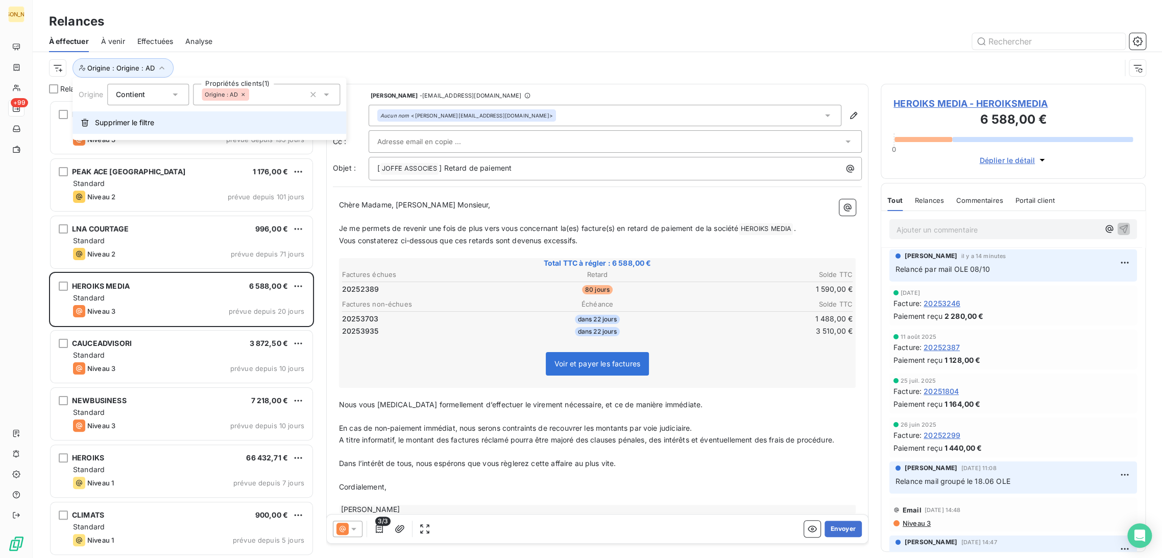
click at [145, 128] on button "Supprimer le filtre" at bounding box center [210, 122] width 274 height 22
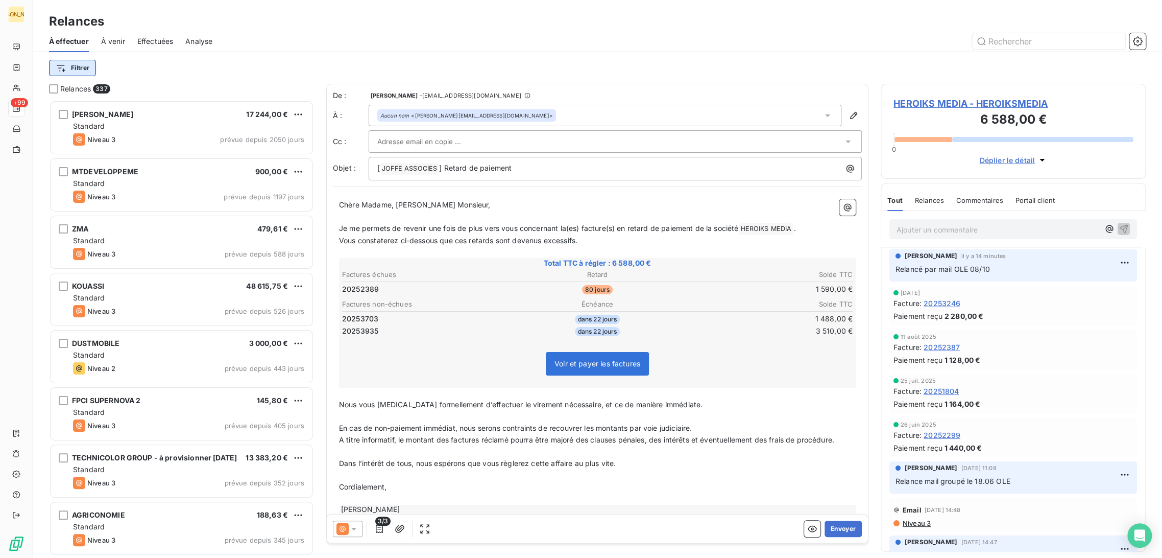
click at [85, 60] on div "Filtrer" at bounding box center [597, 67] width 1097 height 19
click at [73, 73] on html "JA +99 Relances À effectuer À venir Effectuées Analyse Filtrer Relances 337 [PE…" at bounding box center [581, 279] width 1162 height 558
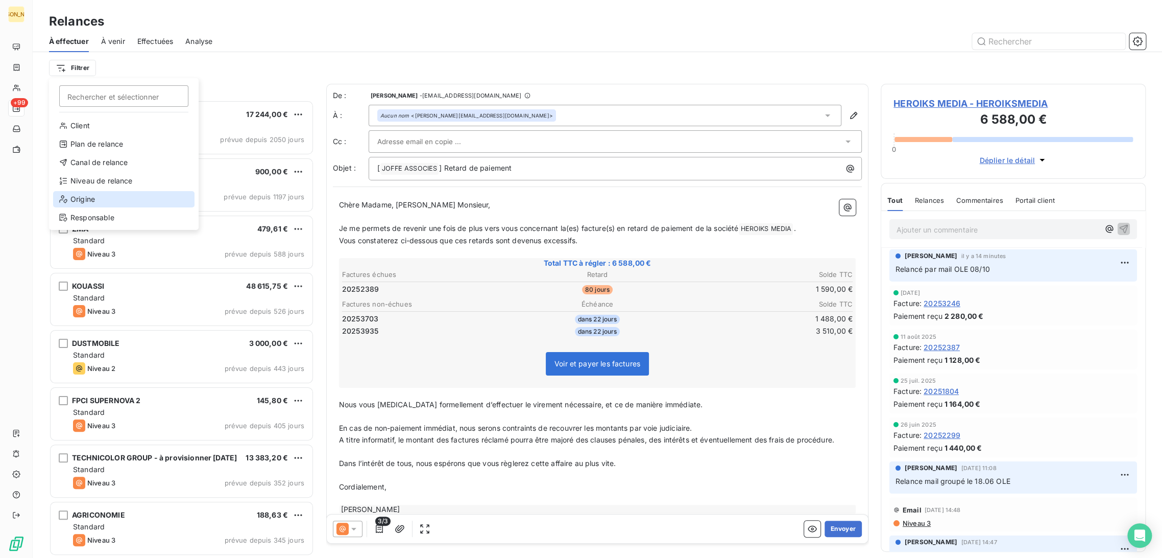
click at [110, 199] on div "Origine" at bounding box center [123, 199] width 141 height 16
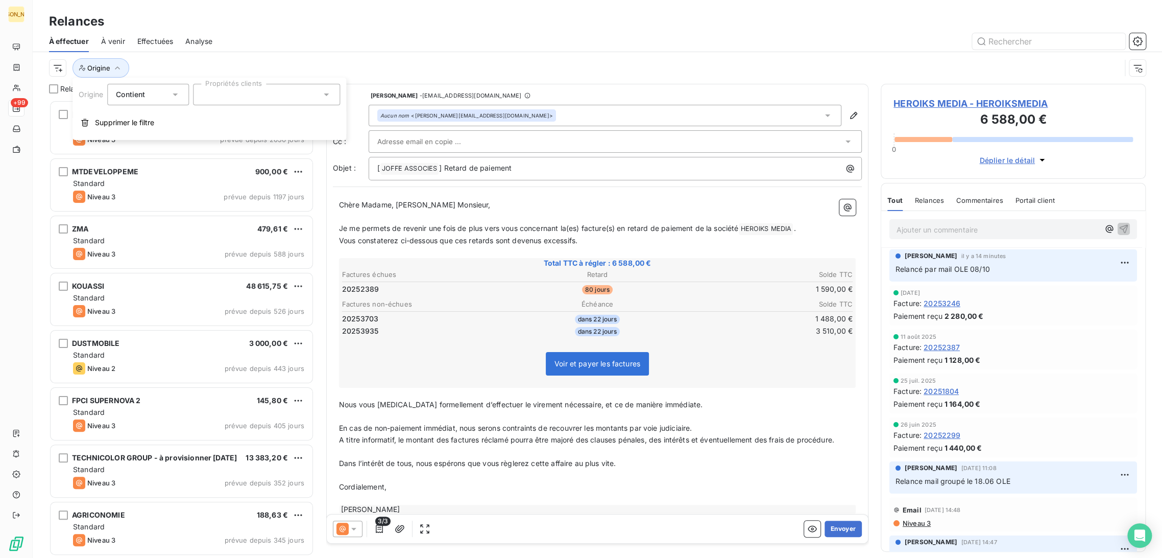
click at [214, 98] on div at bounding box center [266, 94] width 147 height 21
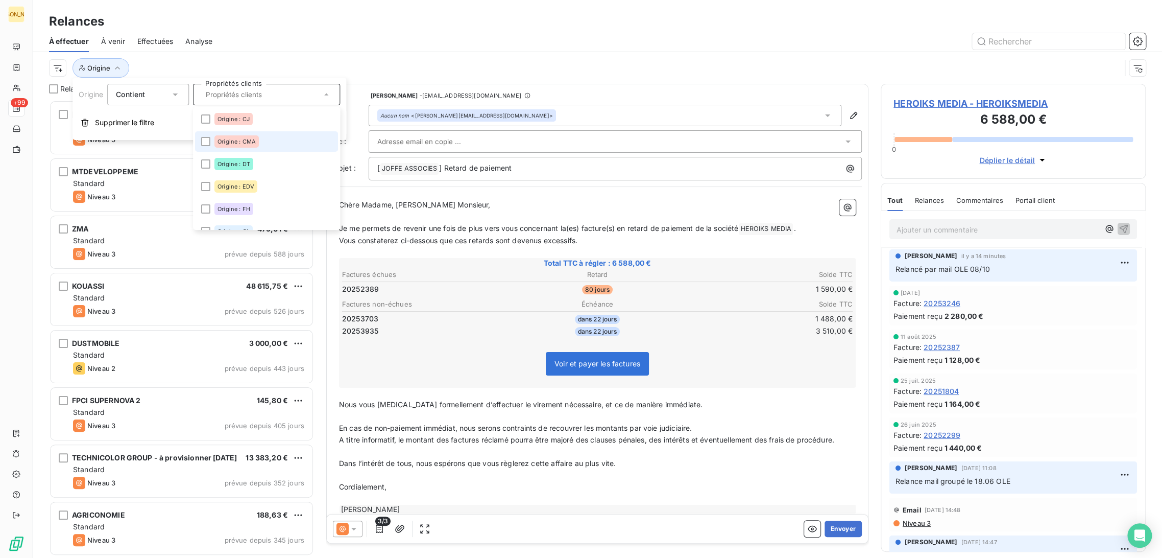
scroll to position [113, 0]
click at [241, 187] on span "Origine : FH" at bounding box center [234, 186] width 33 height 6
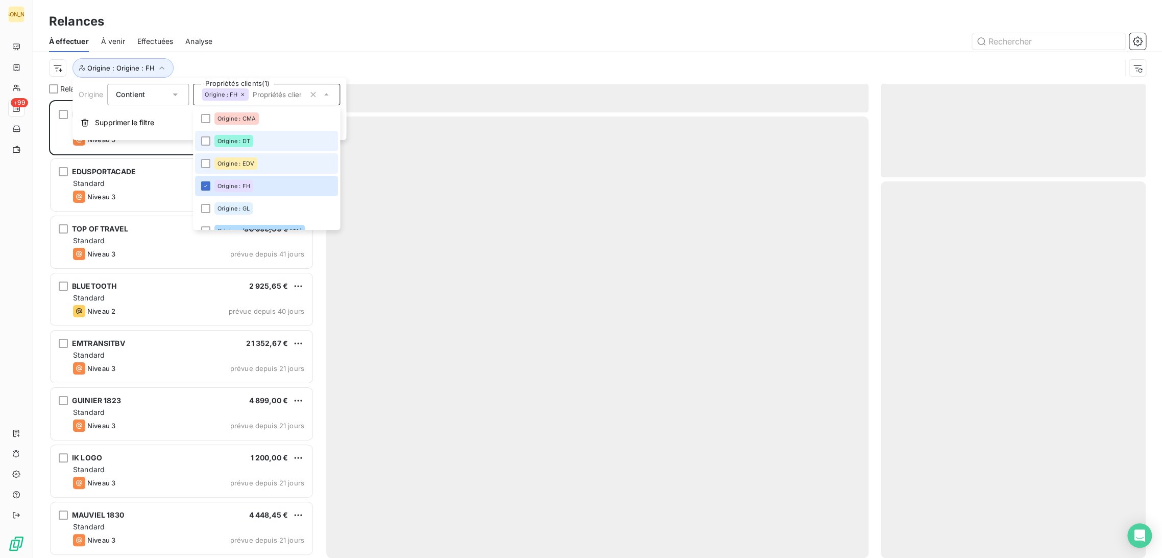
scroll to position [449, 256]
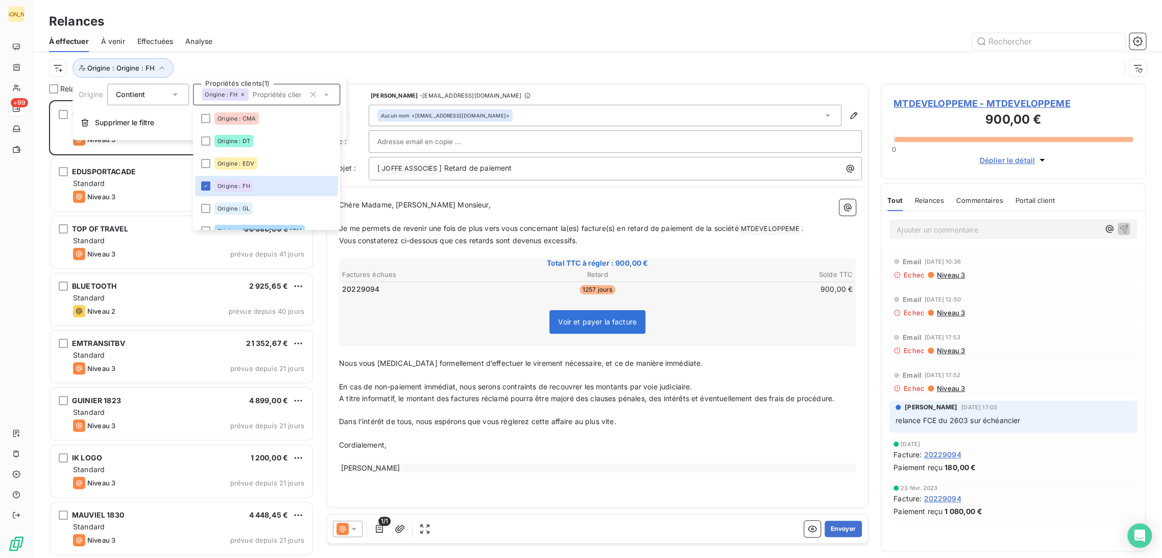
click at [302, 36] on div at bounding box center [685, 41] width 921 height 16
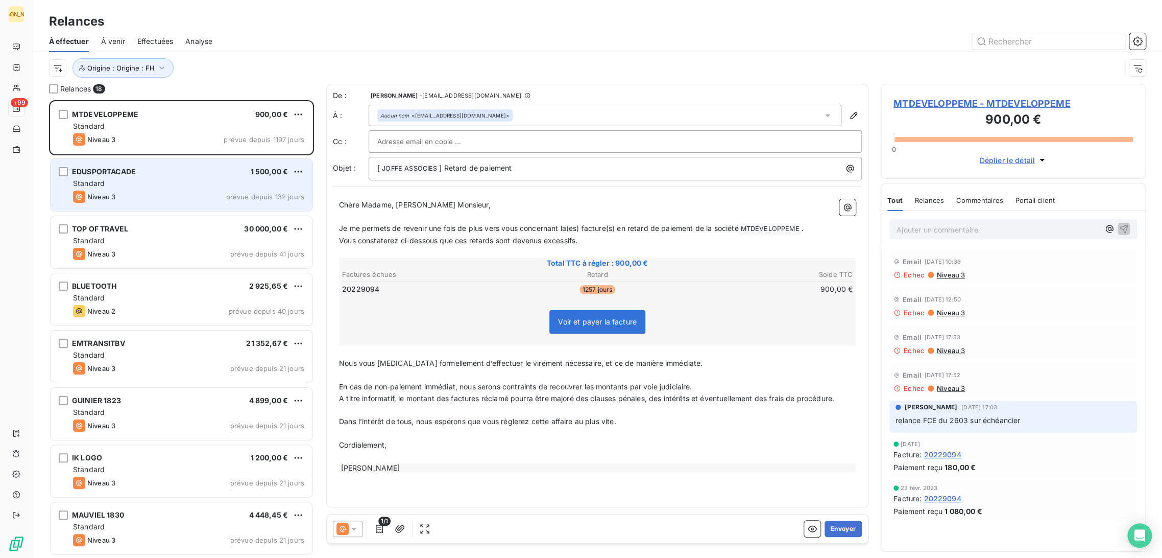
click at [81, 187] on div "Standard" at bounding box center [188, 183] width 231 height 10
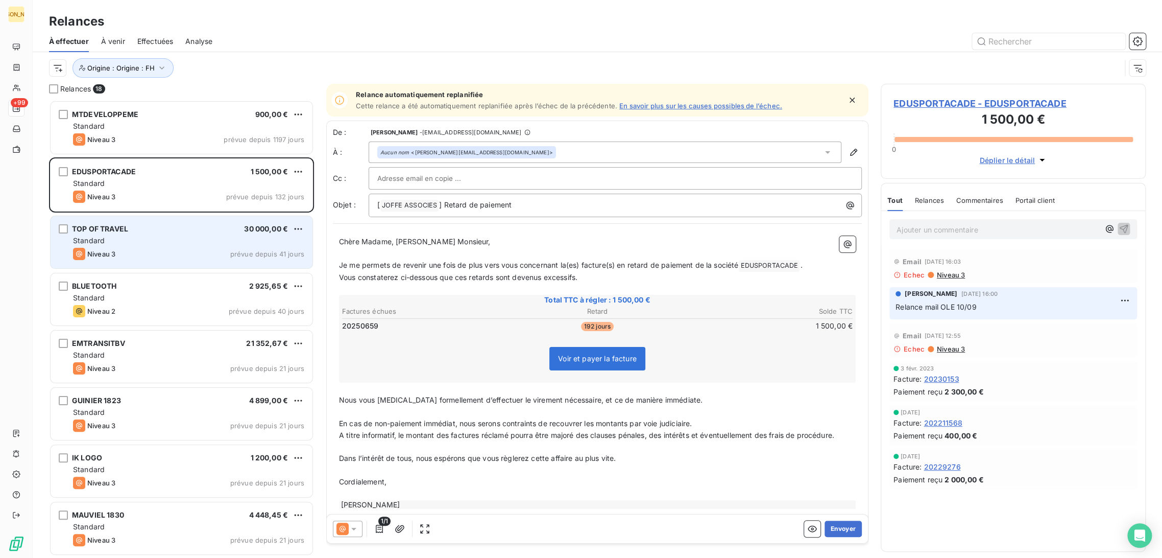
click at [162, 224] on div "TOP OF TRAVEL 30 000,00 €" at bounding box center [188, 228] width 231 height 9
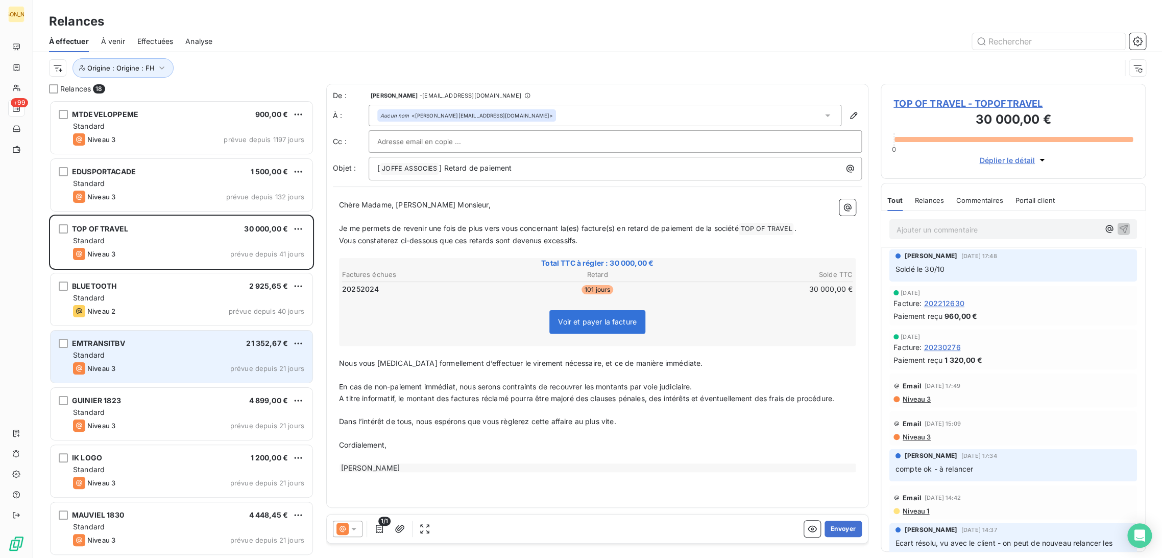
drag, startPoint x: 151, startPoint y: 298, endPoint x: 163, endPoint y: 347, distance: 50.9
click at [151, 299] on div "Standard" at bounding box center [188, 298] width 231 height 10
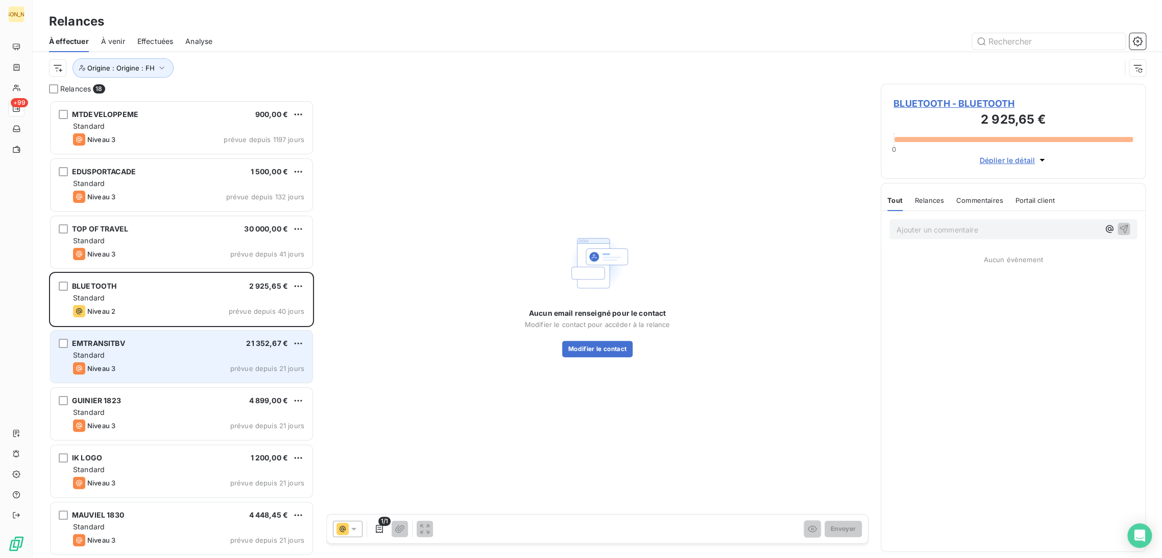
click at [160, 340] on div "EMTRANSITBV 21 352,67 €" at bounding box center [188, 343] width 231 height 9
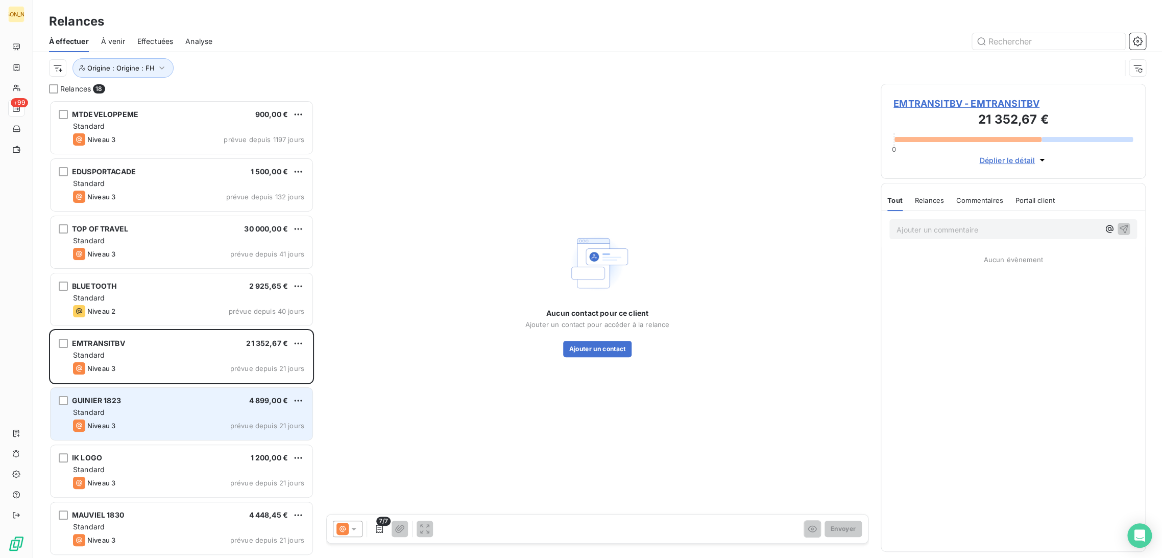
click at [147, 416] on div "Standard" at bounding box center [188, 412] width 231 height 10
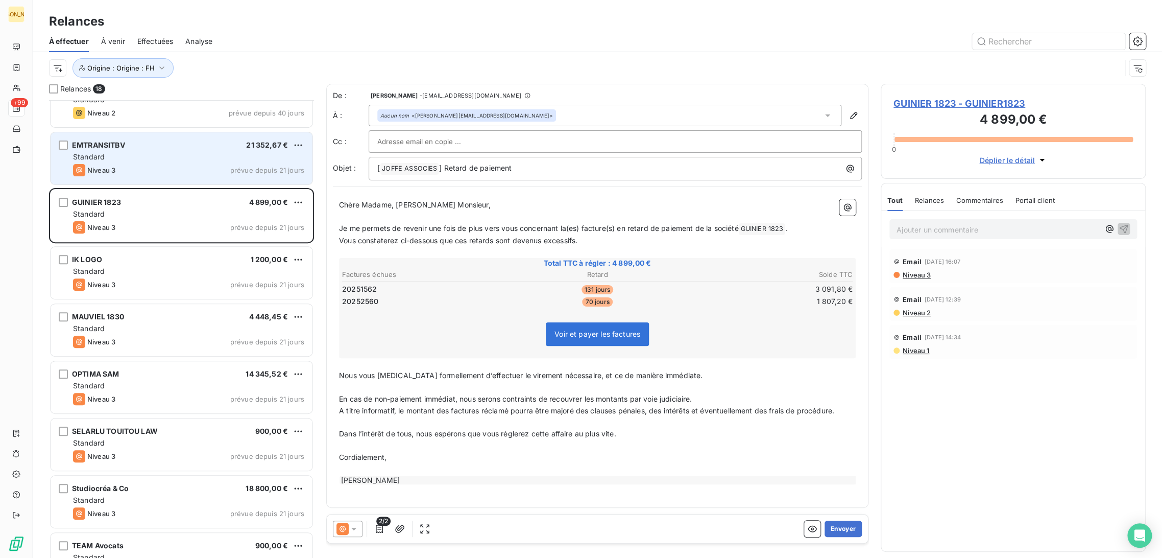
scroll to position [227, 0]
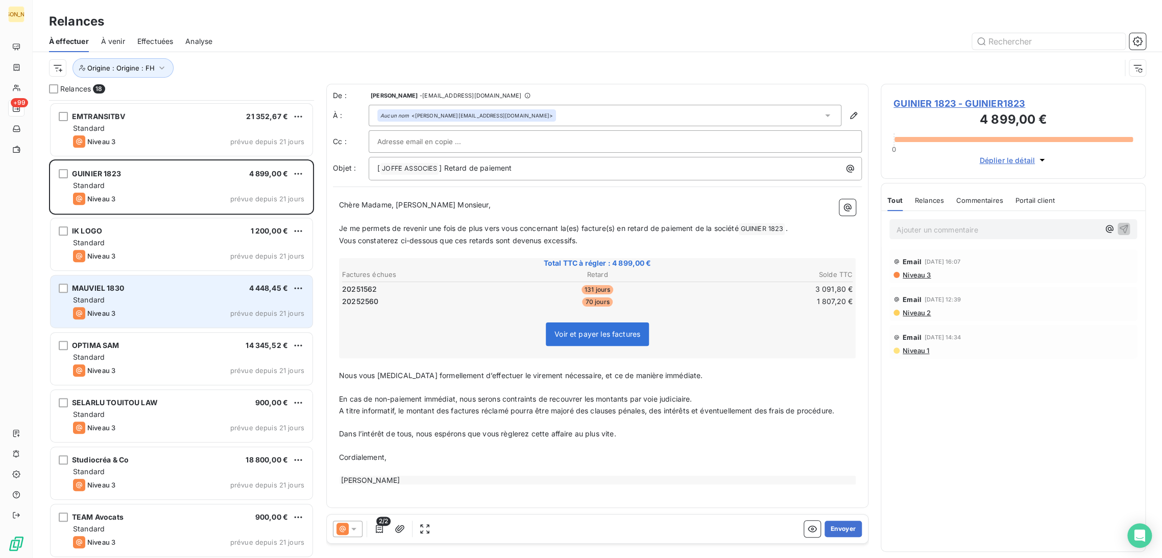
click at [166, 327] on div "MAUVIEL 1830 4 448,45 € Standard Niveau 3 prévue depuis 21 jours" at bounding box center [182, 301] width 262 height 52
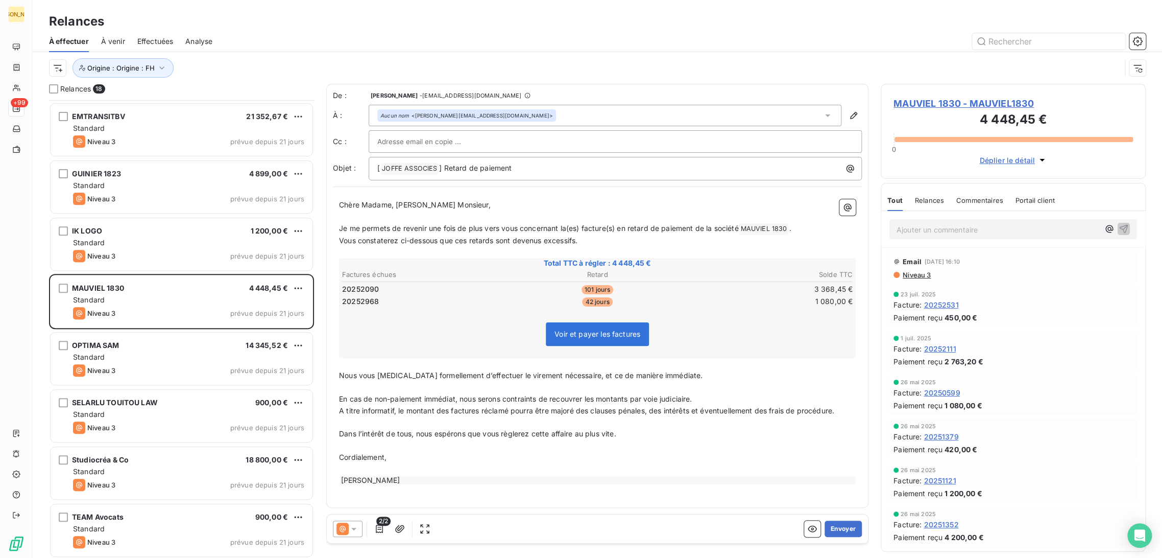
click at [456, 146] on input "text" at bounding box center [432, 141] width 110 height 15
type input "A"
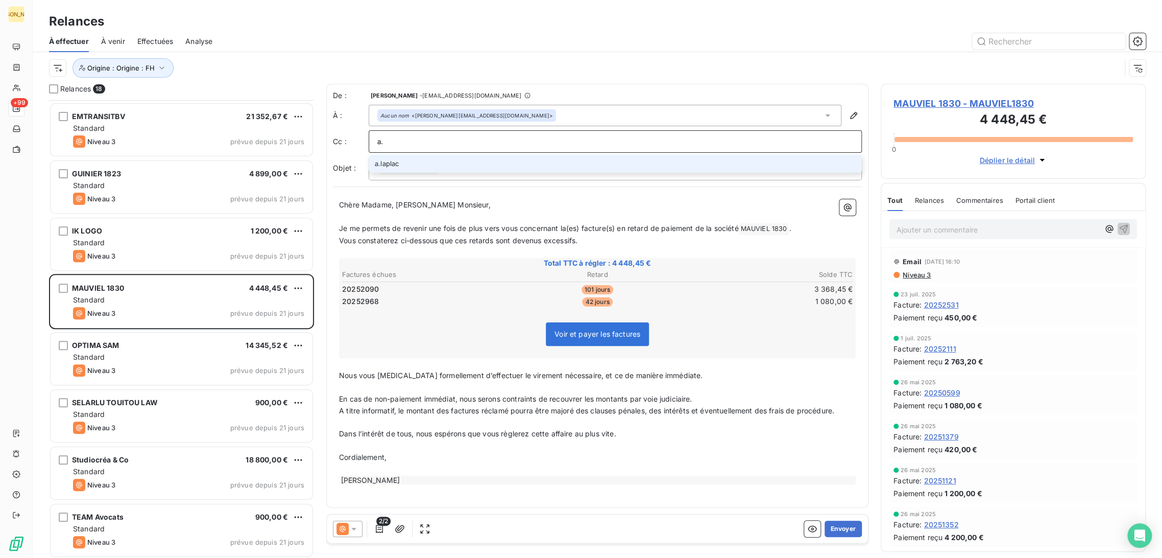
type input "a"
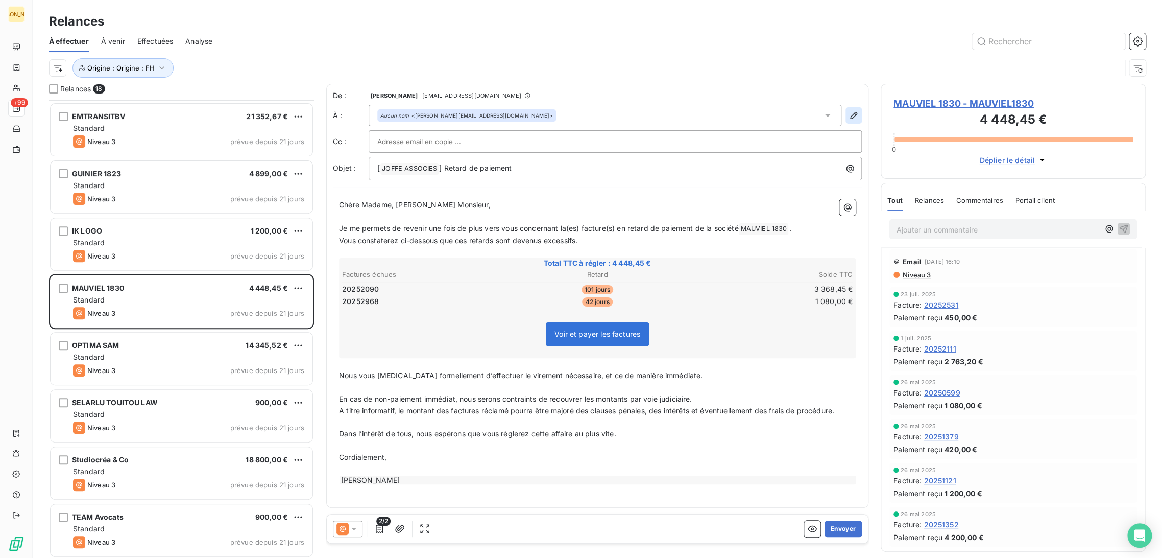
click at [852, 118] on icon "button" at bounding box center [854, 115] width 10 height 10
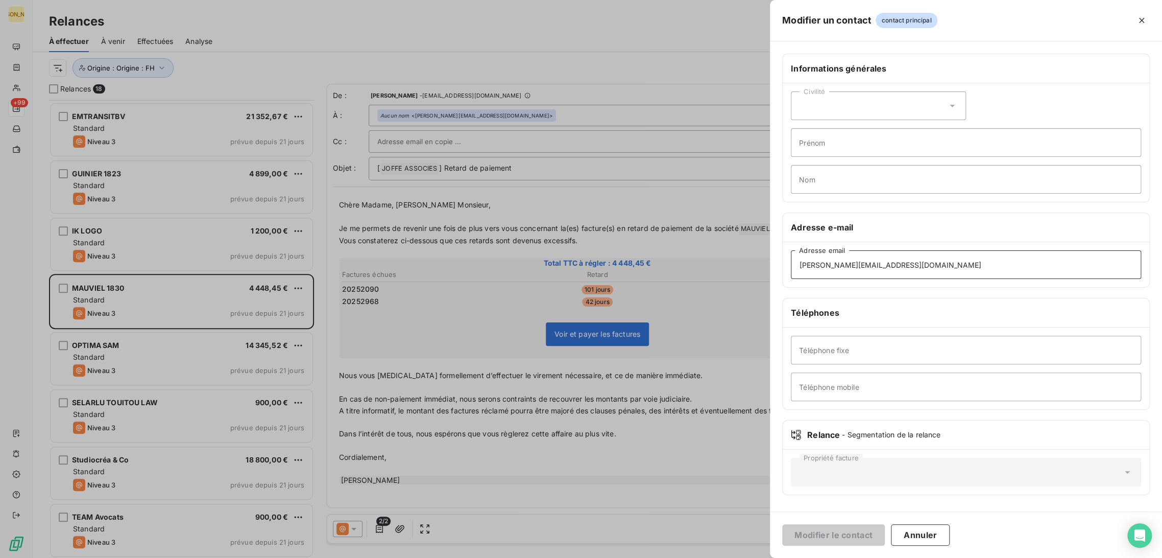
drag, startPoint x: 893, startPoint y: 269, endPoint x: 804, endPoint y: 264, distance: 88.5
click at [732, 557] on div "Modifier un contact contact principal Informations générales Civilité Prénom No…" at bounding box center [581, 558] width 1162 height 0
paste input "[PERSON_NAME] PLACE <[DOMAIN_NAME][EMAIL_ADDRESS][DOMAIN_NAME]>"
drag, startPoint x: 854, startPoint y: 265, endPoint x: 725, endPoint y: 271, distance: 129.4
click at [725, 557] on div "Modifier un contact contact principal Informations générales Civilité Prénom No…" at bounding box center [581, 558] width 1162 height 0
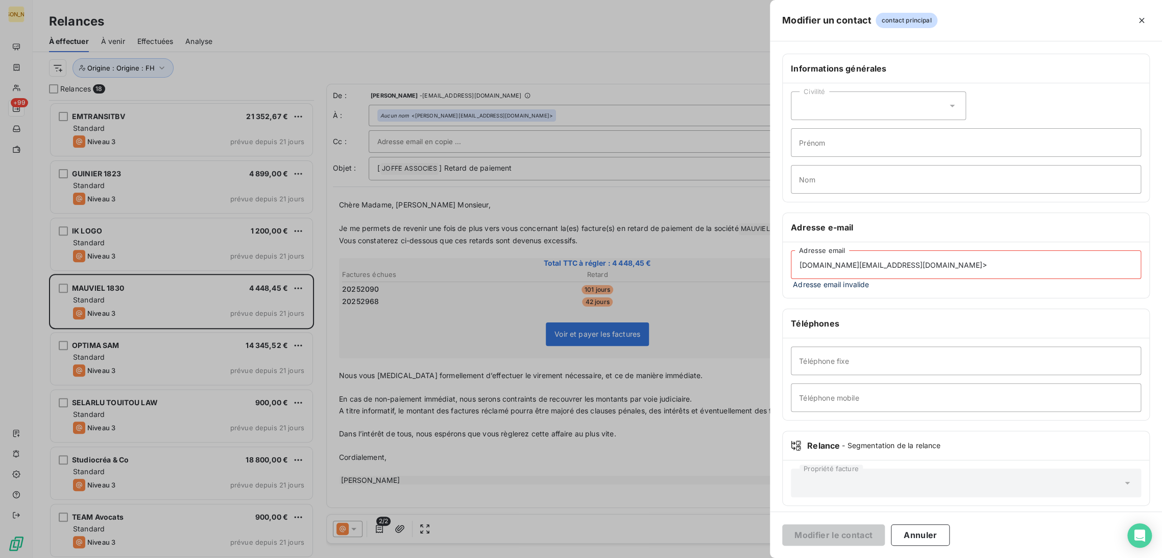
drag, startPoint x: 881, startPoint y: 265, endPoint x: 886, endPoint y: 265, distance: 5.1
click at [886, 265] on input "[DOMAIN_NAME][EMAIL_ADDRESS][DOMAIN_NAME]>" at bounding box center [966, 264] width 350 height 29
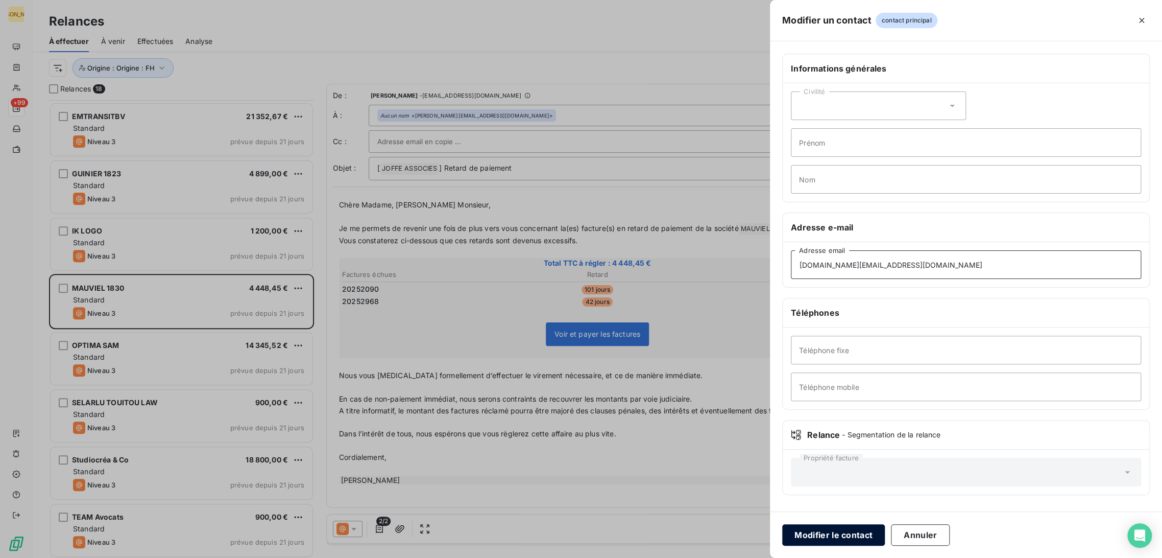
type input "[DOMAIN_NAME][EMAIL_ADDRESS][DOMAIN_NAME]"
click at [855, 537] on button "Modifier le contact" at bounding box center [833, 534] width 103 height 21
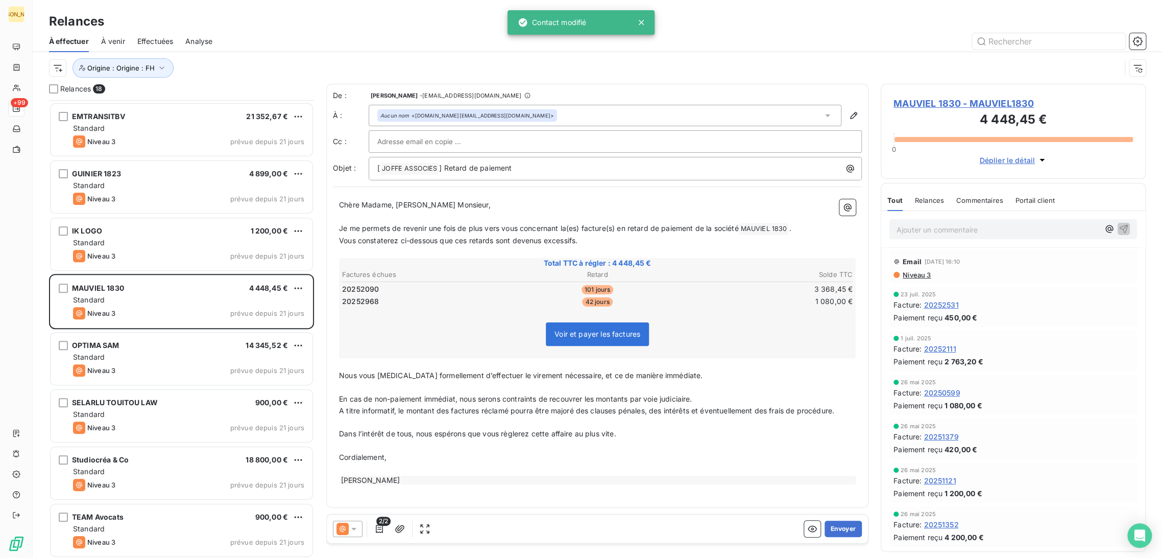
click at [388, 219] on p "﻿" at bounding box center [597, 217] width 517 height 12
drag, startPoint x: 417, startPoint y: 204, endPoint x: 451, endPoint y: 207, distance: 34.3
click at [451, 205] on p "Chère Madame, [PERSON_NAME] Monsieur," at bounding box center [597, 205] width 517 height 12
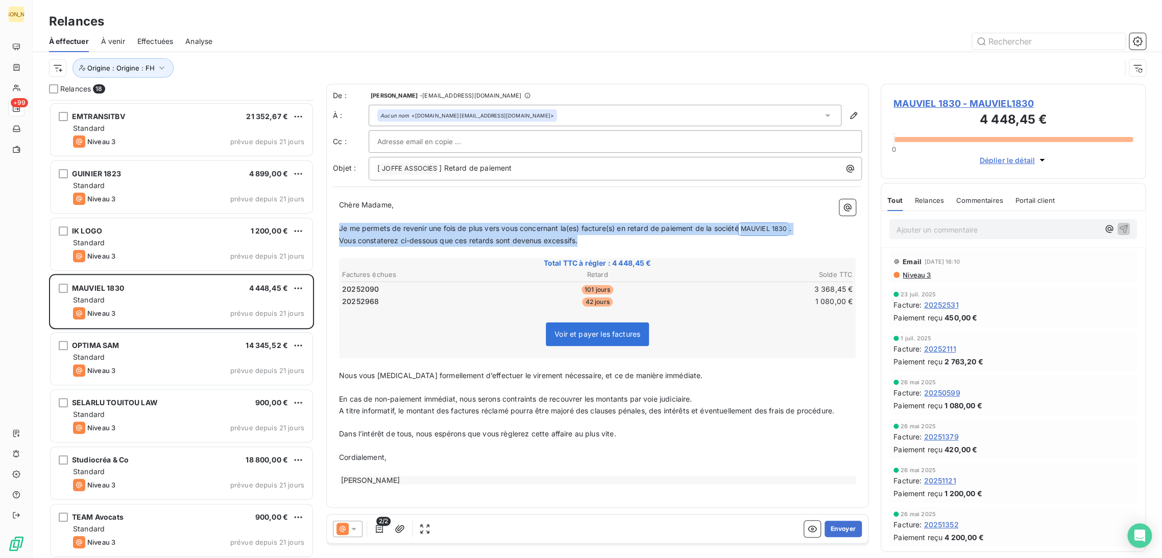
drag, startPoint x: 584, startPoint y: 236, endPoint x: 339, endPoint y: 228, distance: 244.8
click at [339, 228] on div "Chère Madame, ﻿ Je me permets de revenir une fois de plus vers vous concernant …" at bounding box center [597, 342] width 517 height 286
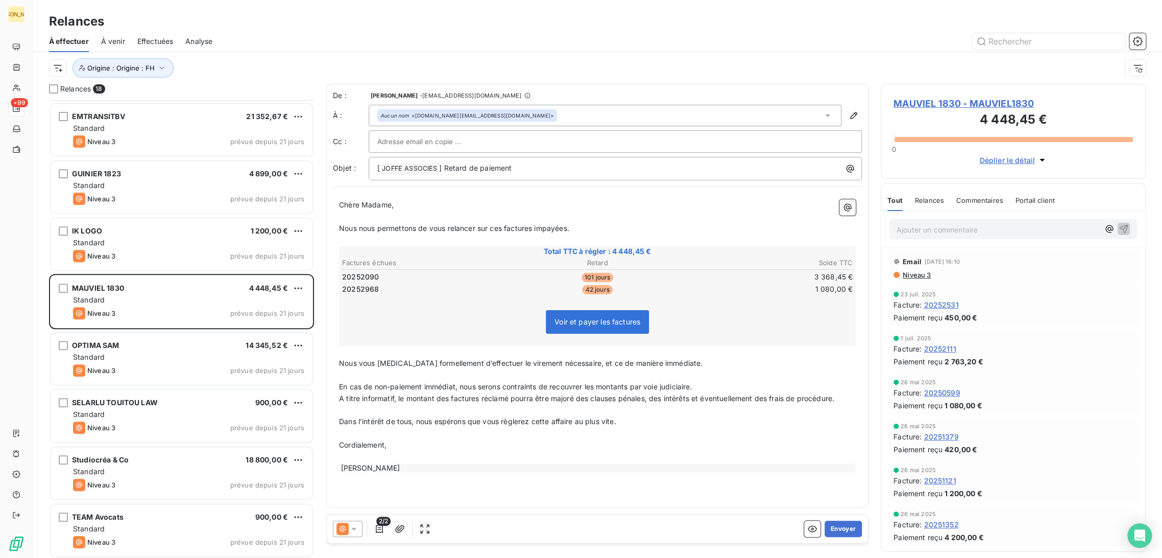
click at [379, 378] on p "﻿" at bounding box center [597, 375] width 517 height 12
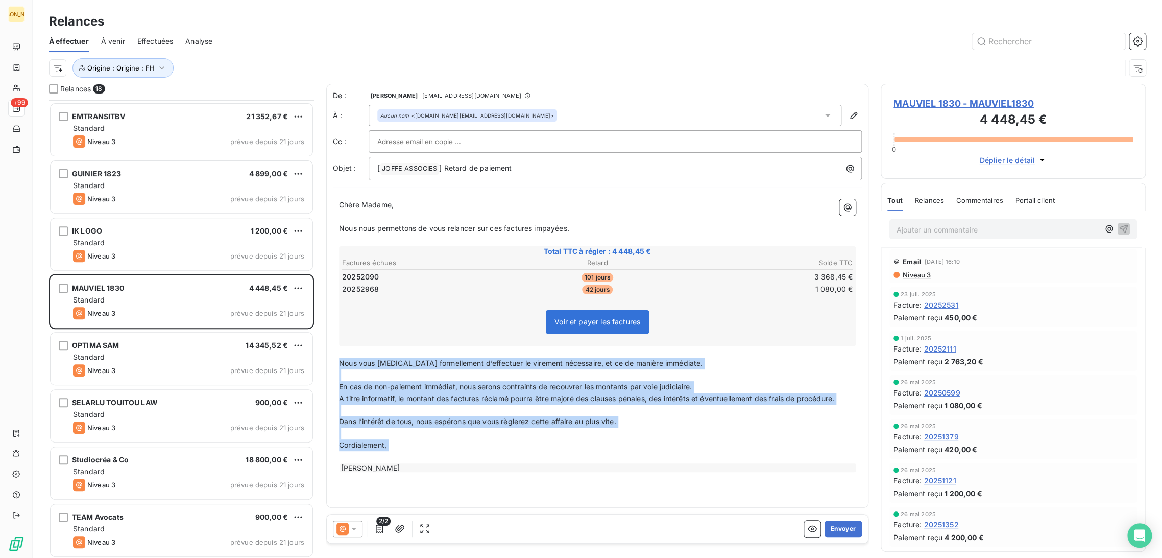
drag, startPoint x: 341, startPoint y: 361, endPoint x: 424, endPoint y: 453, distance: 124.1
click at [424, 453] on div "Chère Madame, ﻿ Nous nous permettons de vous relancer sur ces factures impayées…" at bounding box center [597, 336] width 517 height 274
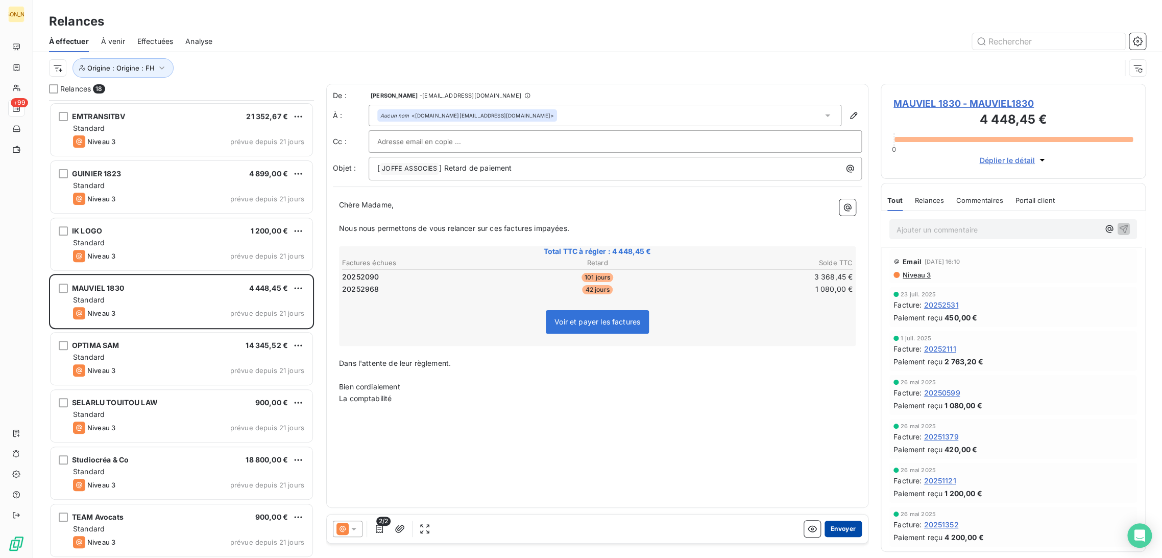
click at [854, 531] on button "Envoyer" at bounding box center [843, 528] width 37 height 16
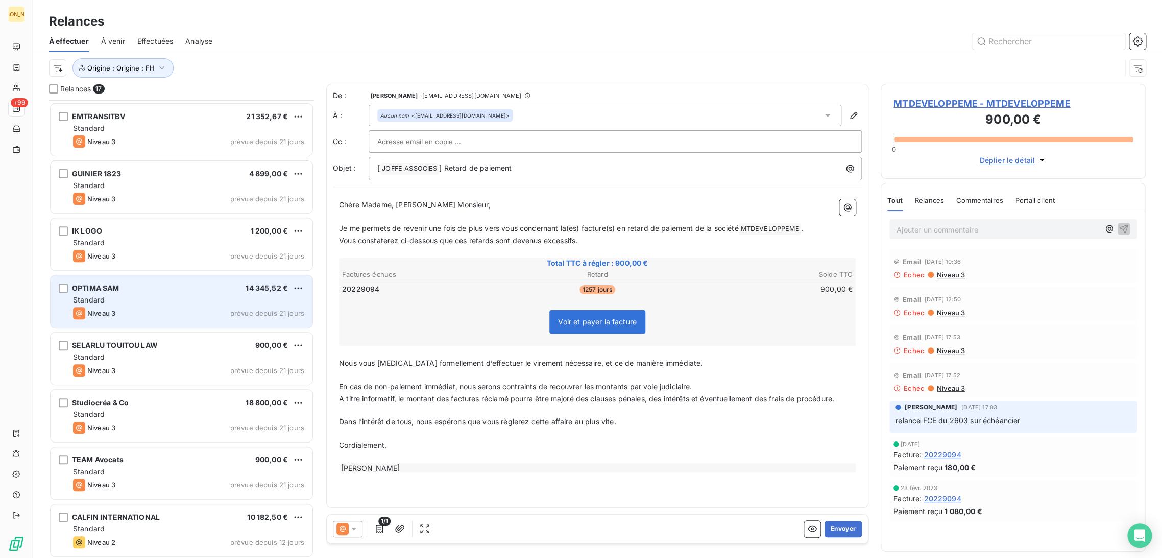
click at [160, 314] on div "Niveau 3 prévue depuis 21 jours" at bounding box center [188, 313] width 231 height 12
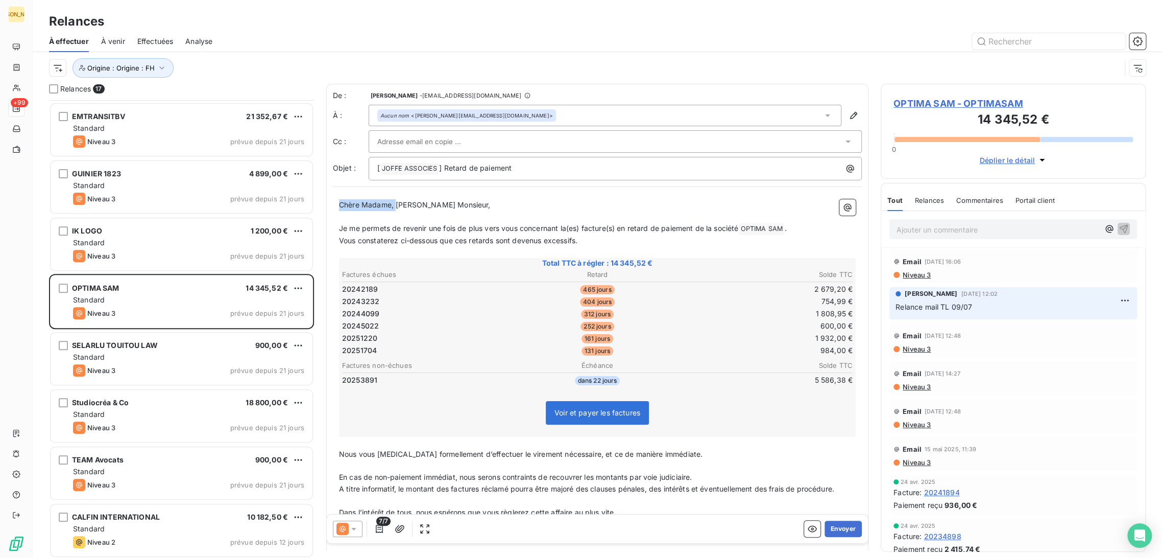
drag, startPoint x: 396, startPoint y: 206, endPoint x: 339, endPoint y: 204, distance: 56.7
click at [339, 204] on span "Chère Madame, [PERSON_NAME] Monsieur," at bounding box center [415, 204] width 152 height 9
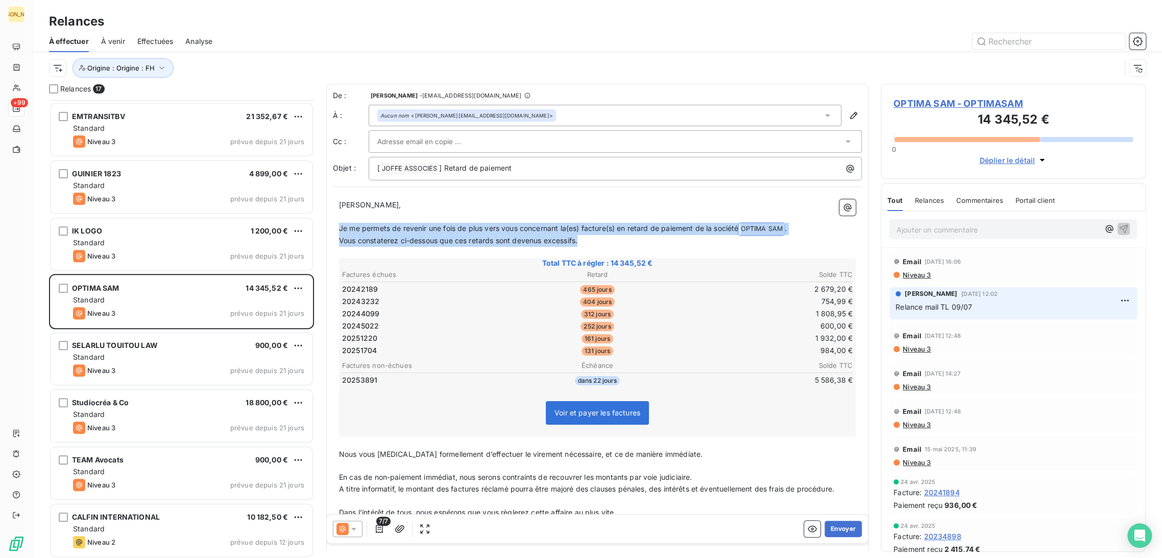
drag, startPoint x: 583, startPoint y: 243, endPoint x: 338, endPoint y: 226, distance: 245.7
click at [338, 226] on div "[PERSON_NAME] Monsieur, ﻿ Je me permets de revenir une fois de plus vers vous c…" at bounding box center [597, 381] width 529 height 376
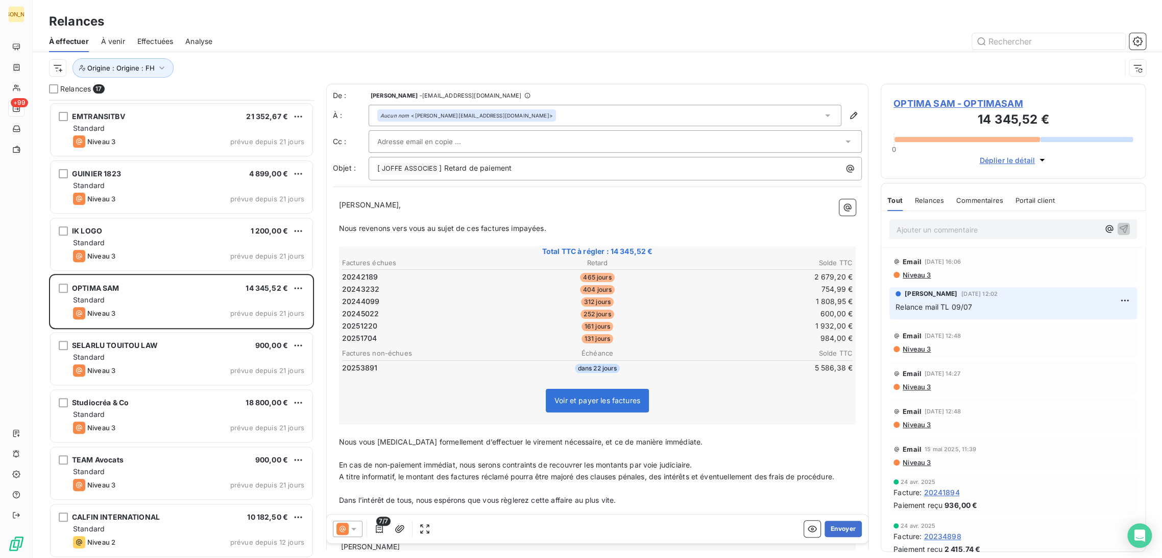
click at [387, 440] on span "Nous vous [MEDICAL_DATA] formellement d’effectuer le virement nécessaire, et ce…" at bounding box center [521, 441] width 364 height 9
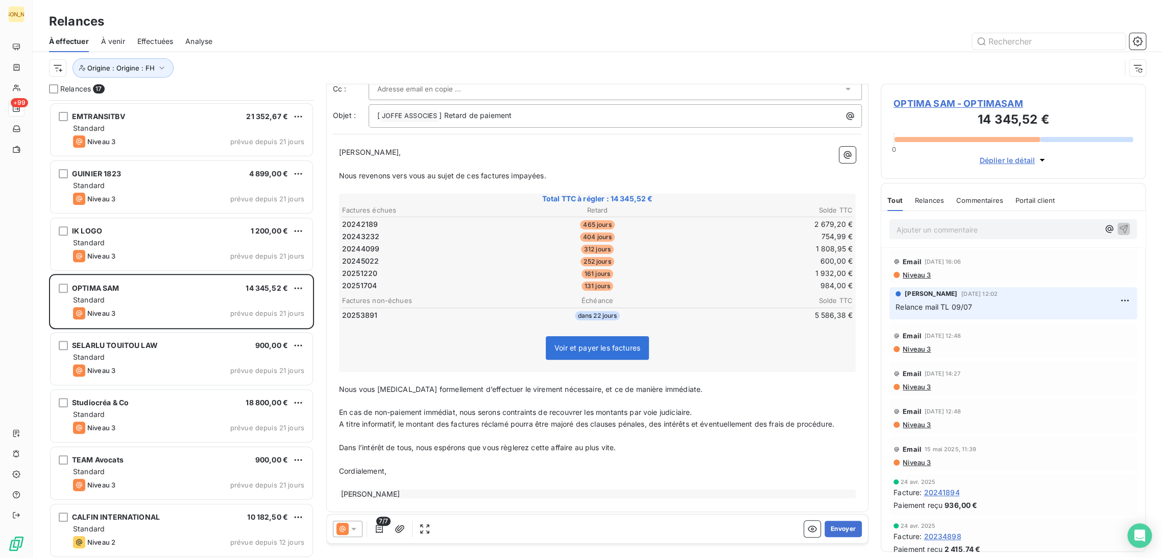
scroll to position [54, 0]
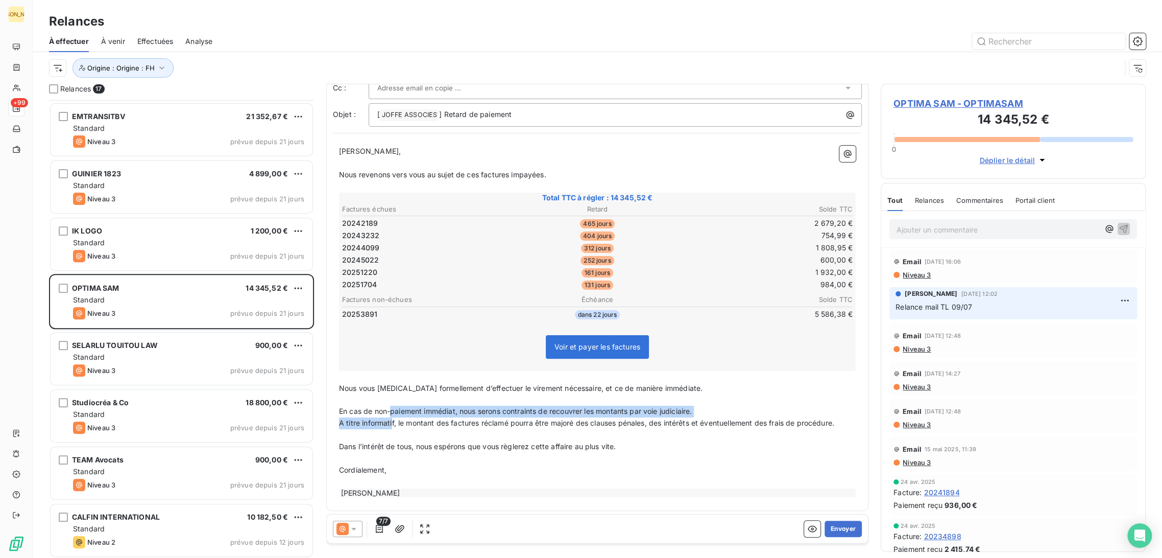
click at [392, 415] on div "[PERSON_NAME] Monsieur, ﻿ Nous revenons vers vous au sujet de ces factures impa…" at bounding box center [597, 322] width 517 height 352
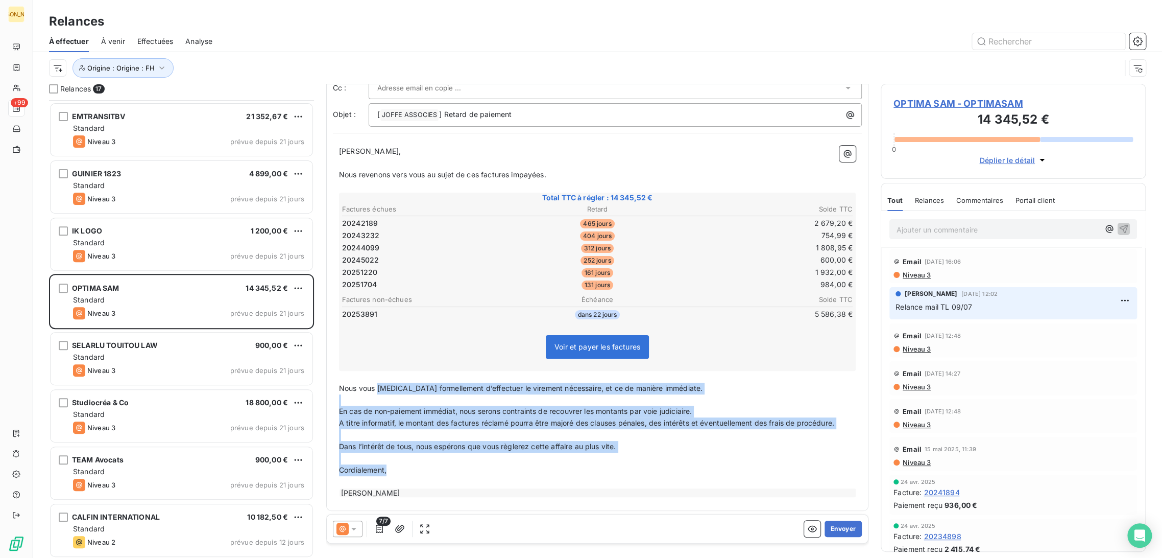
drag, startPoint x: 377, startPoint y: 388, endPoint x: 435, endPoint y: 471, distance: 101.6
click at [435, 471] on div "[PERSON_NAME] Monsieur, ﻿ Nous revenons vers vous au sujet de ces factures impa…" at bounding box center [597, 322] width 517 height 352
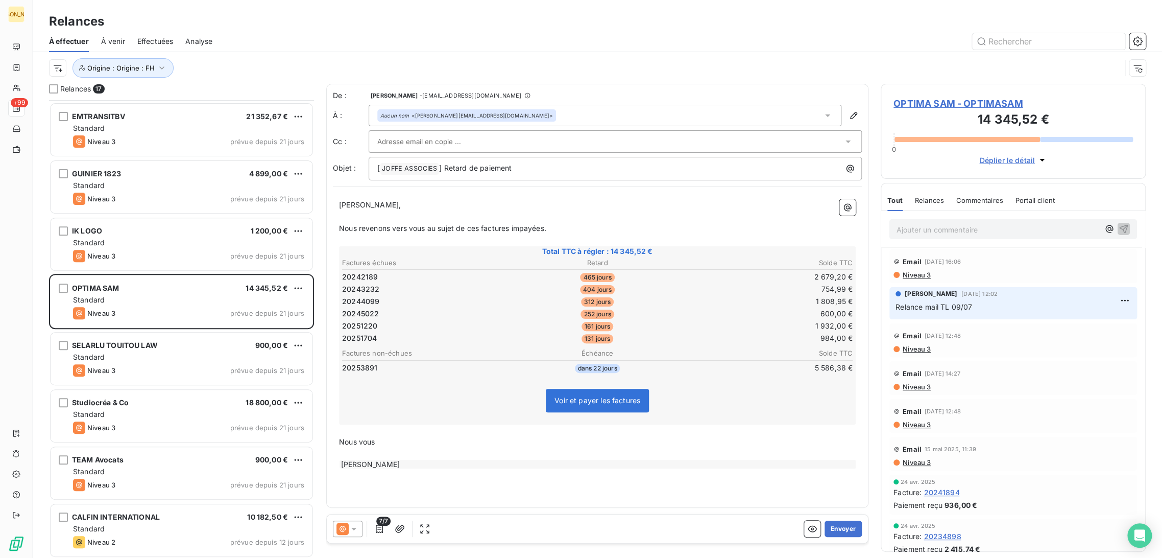
scroll to position [0, 0]
click at [479, 225] on span "Nous revenons vers vous au sujet de ces factures impayées." at bounding box center [442, 228] width 207 height 9
click at [374, 461] on div "De : [PERSON_NAME] - [EMAIL_ADDRESS][DOMAIN_NAME] À : Aucun nom <[PERSON_NAME][…" at bounding box center [597, 296] width 542 height 424
click at [652, 440] on p "Nous vous remercions de bien vouloir effectuer leur règlement dans les meilleur…" at bounding box center [597, 442] width 517 height 12
click at [851, 533] on button "Envoyer" at bounding box center [843, 528] width 37 height 16
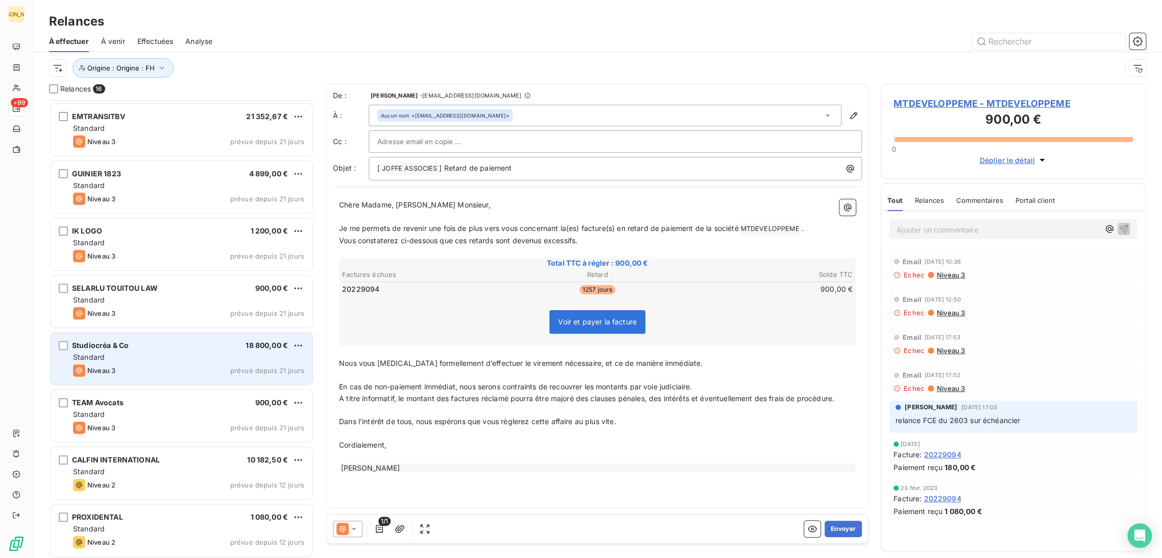
click at [150, 373] on div "Niveau 3 prévue depuis 21 jours" at bounding box center [188, 370] width 231 height 12
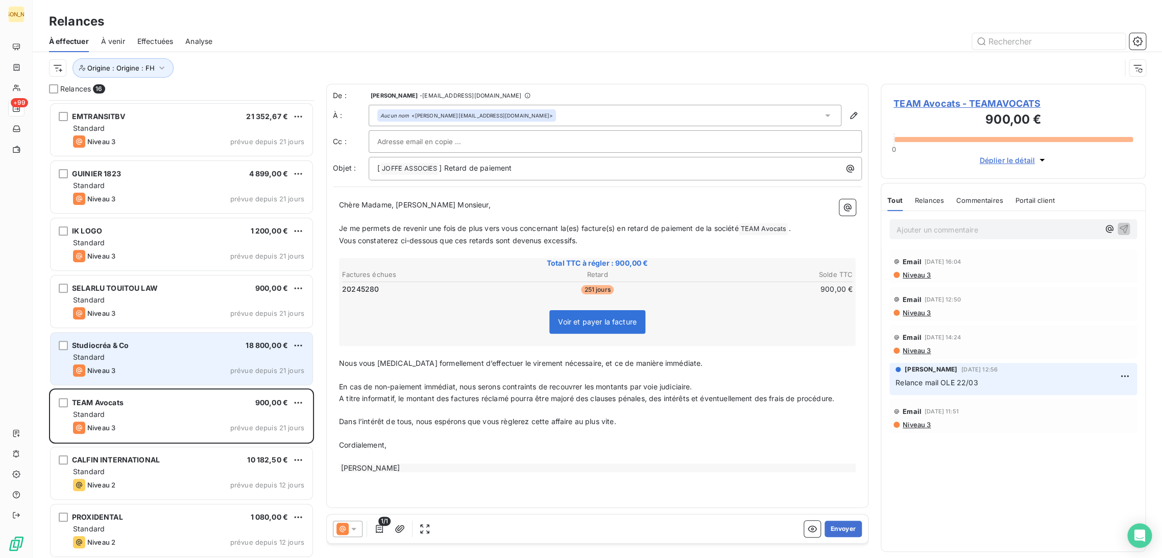
click at [150, 369] on div "Niveau 3 prévue depuis 21 jours" at bounding box center [188, 370] width 231 height 12
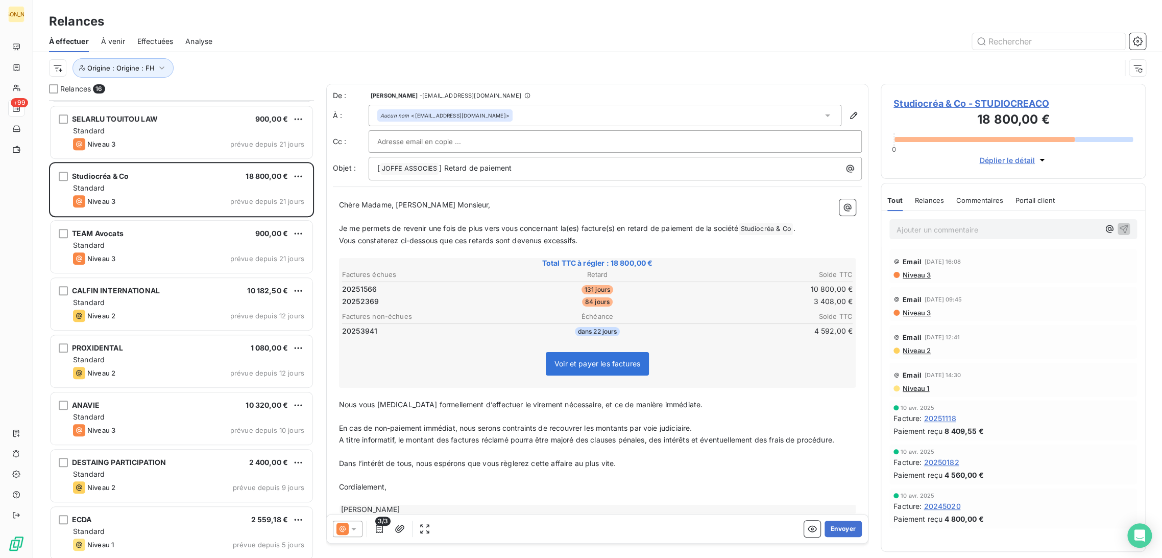
scroll to position [397, 0]
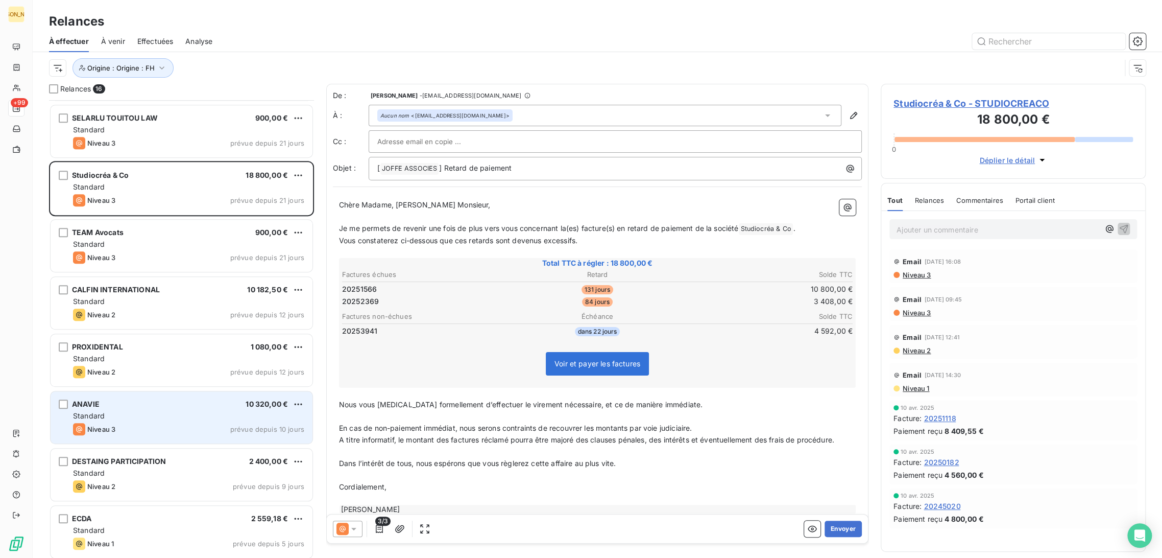
drag, startPoint x: 155, startPoint y: 375, endPoint x: 142, endPoint y: 413, distance: 40.1
click at [155, 375] on div "Niveau 2 prévue depuis 12 jours" at bounding box center [188, 372] width 231 height 12
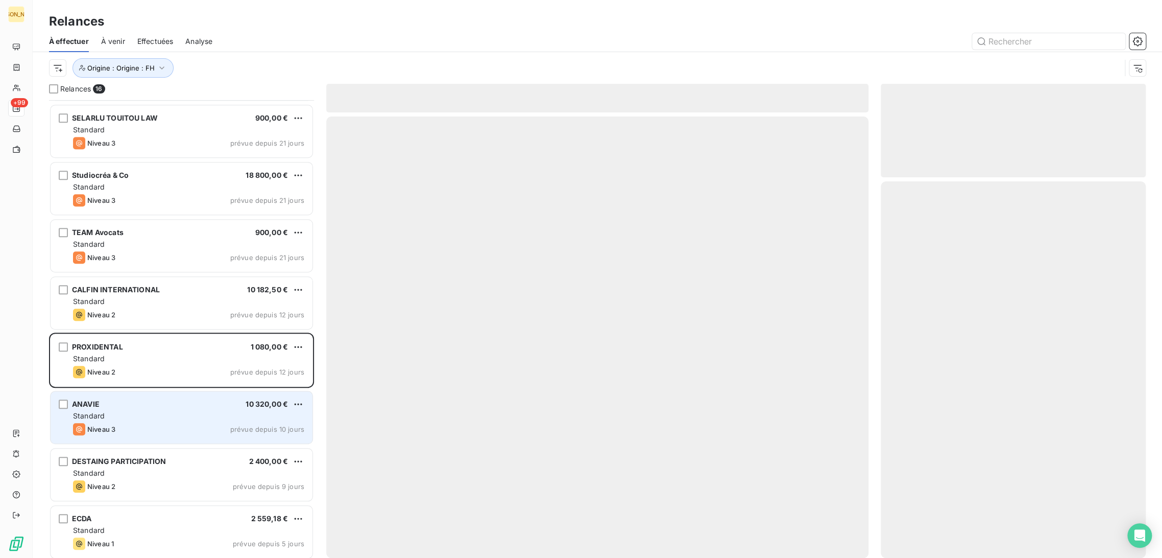
click at [140, 431] on div "Niveau 3 prévue depuis 10 jours" at bounding box center [188, 429] width 231 height 12
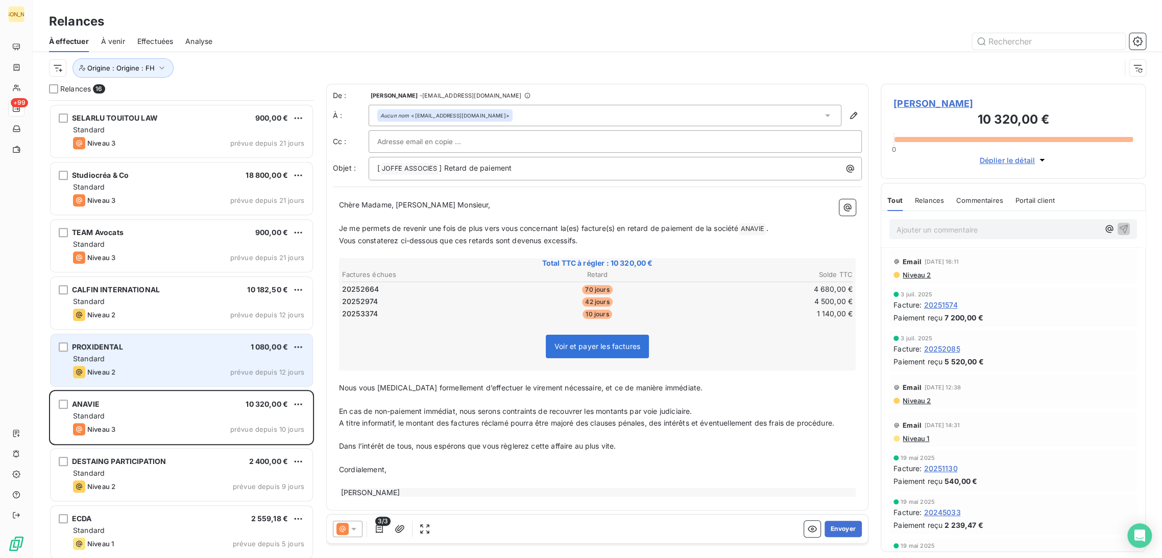
click at [160, 369] on div "Niveau 2 prévue depuis 12 jours" at bounding box center [188, 372] width 231 height 12
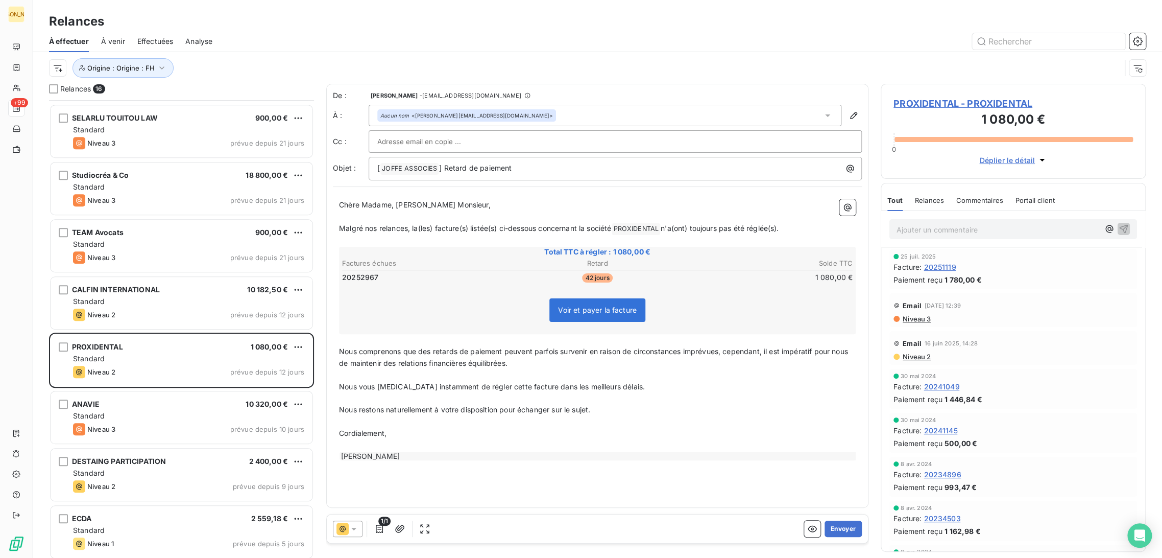
click at [393, 216] on p "﻿" at bounding box center [597, 217] width 517 height 12
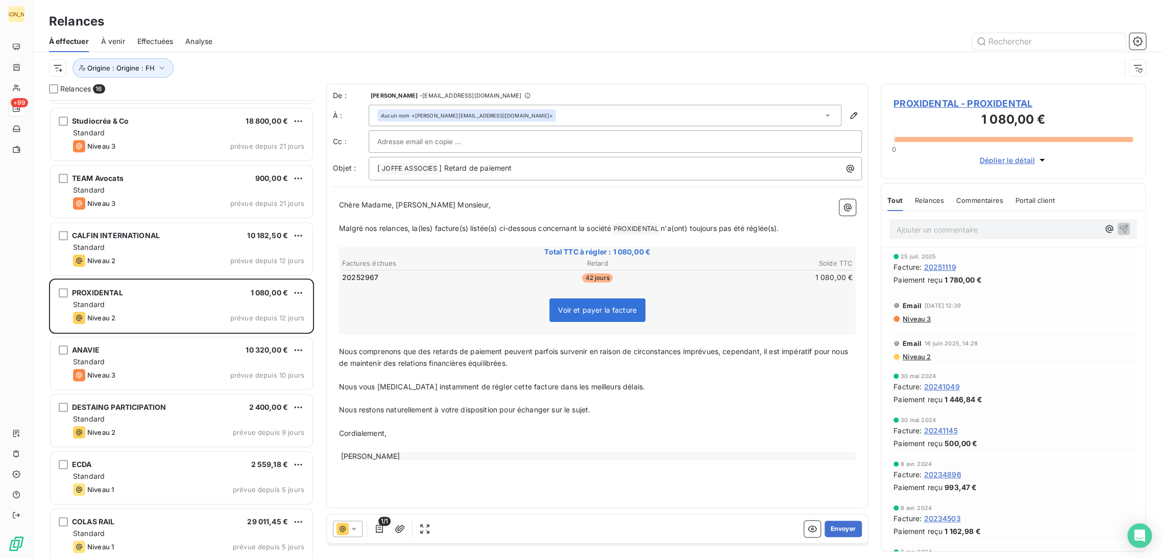
scroll to position [458, 0]
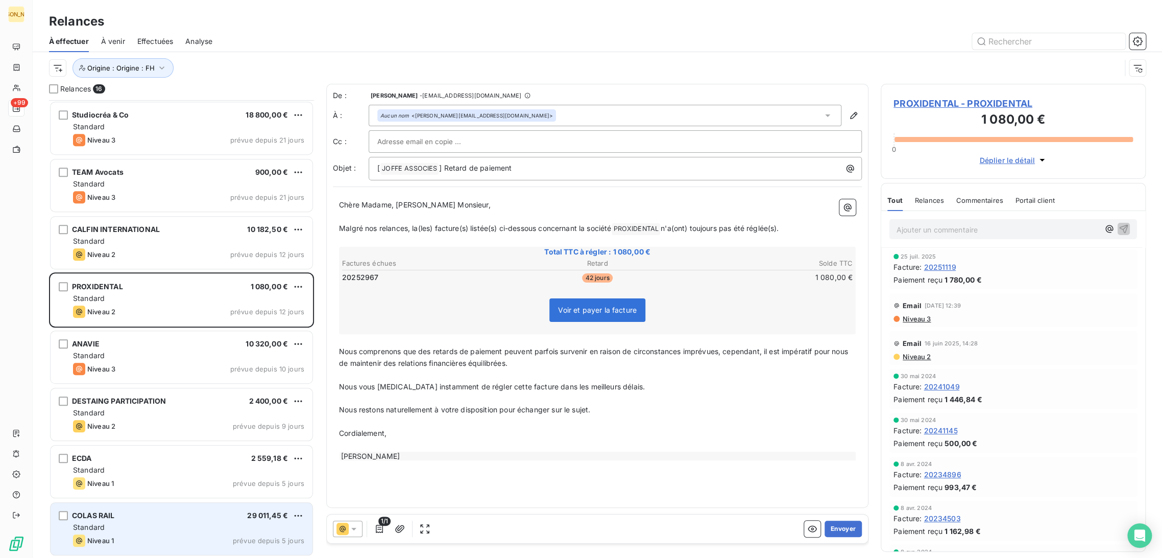
click at [157, 520] on div "COLAS RAIL 29 011,45 € Standard Niveau 1 prévue depuis 5 jours" at bounding box center [182, 529] width 262 height 52
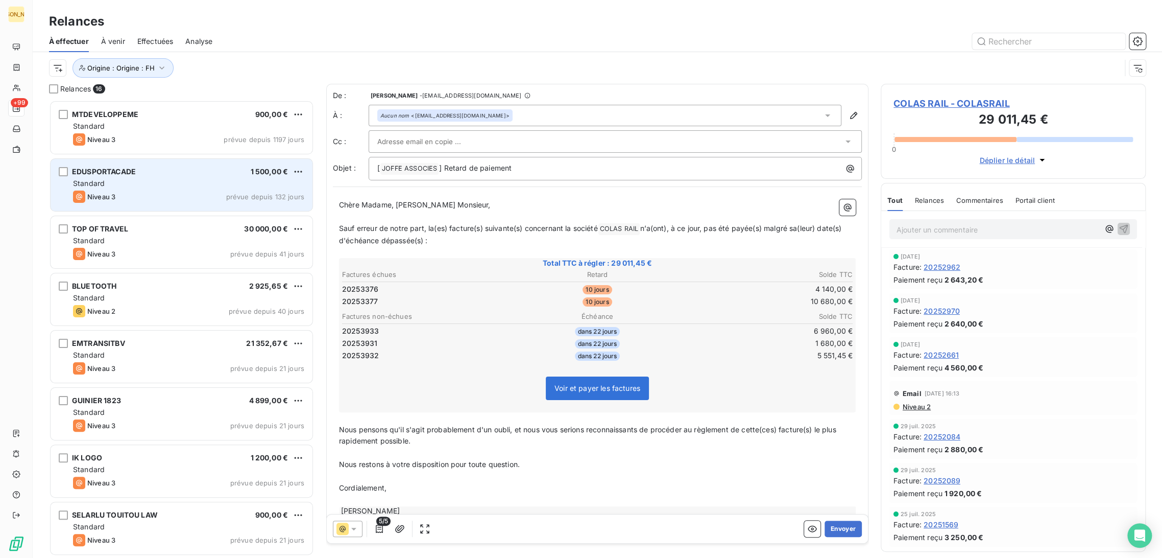
click at [145, 186] on div "Standard" at bounding box center [188, 183] width 231 height 10
